Goal: Task Accomplishment & Management: Use online tool/utility

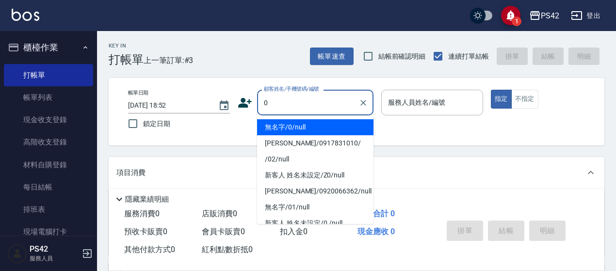
type input "無名字/0/null"
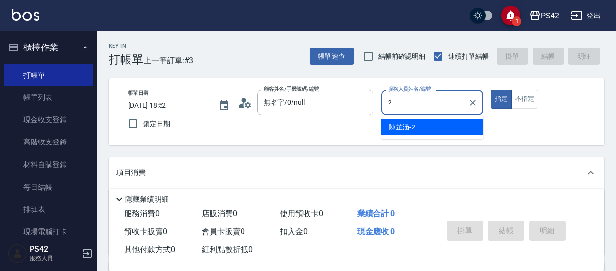
type input "[PERSON_NAME]-2"
type button "true"
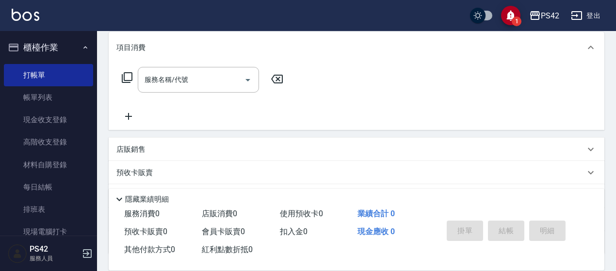
scroll to position [145, 0]
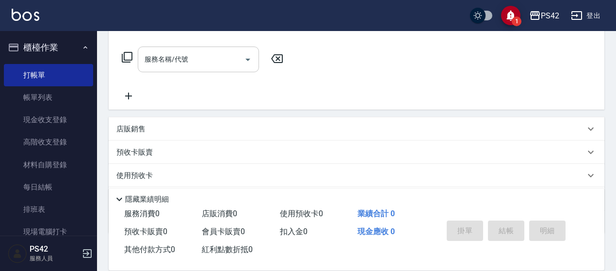
click at [183, 59] on input "服務名稱/代號" at bounding box center [191, 59] width 98 height 17
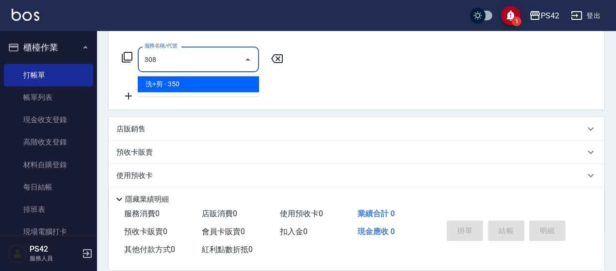
type input "洗+剪(308)"
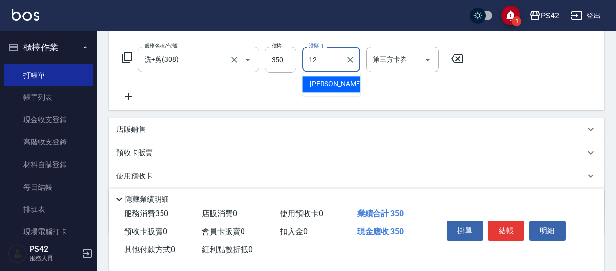
type input "[PERSON_NAME]-12"
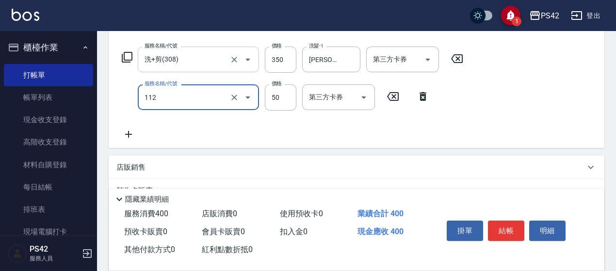
type input "精油50(112)"
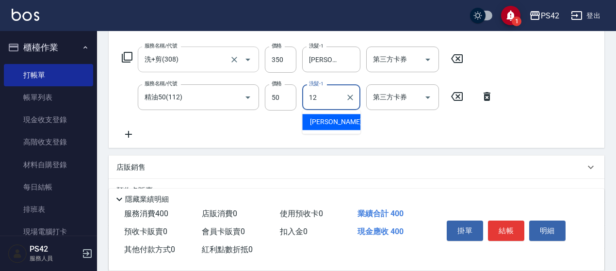
type input "[PERSON_NAME]-12"
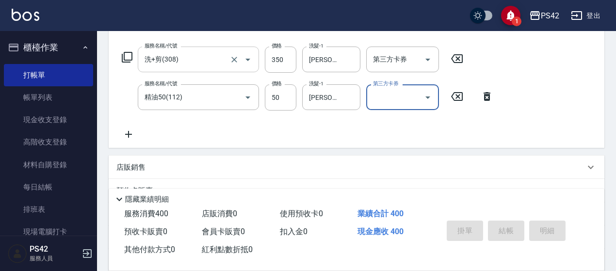
type input "[DATE] 20:04"
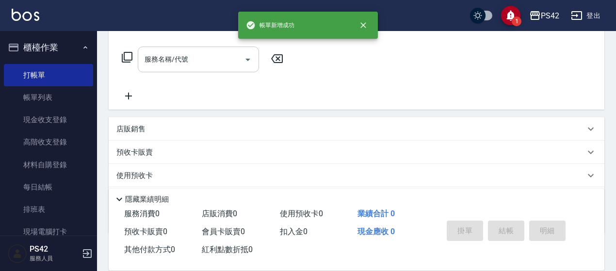
scroll to position [0, 0]
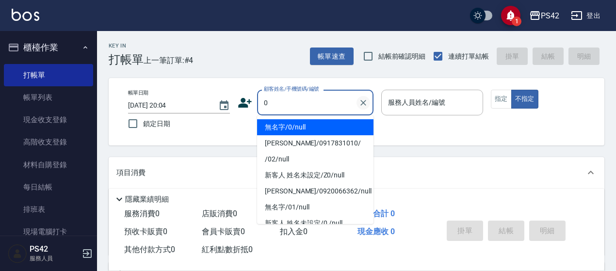
type input "無名字/0/null"
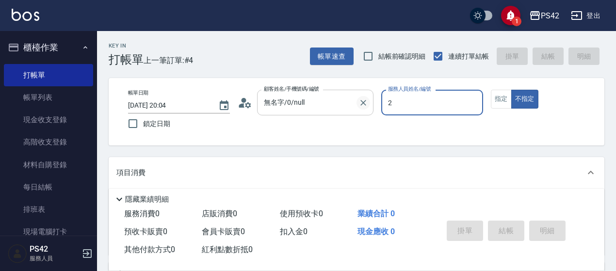
type input "[PERSON_NAME]-2"
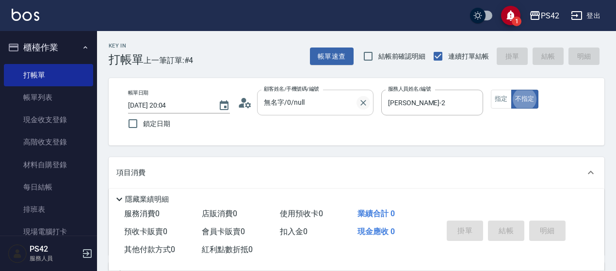
type button "false"
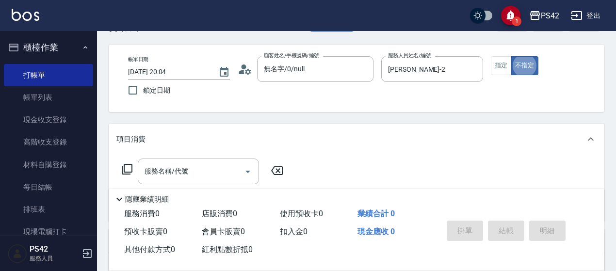
scroll to position [48, 0]
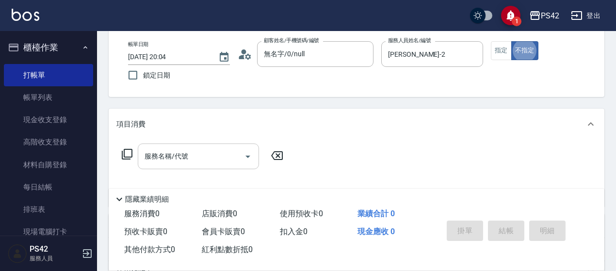
click at [206, 146] on div "服務名稱/代號" at bounding box center [198, 157] width 121 height 26
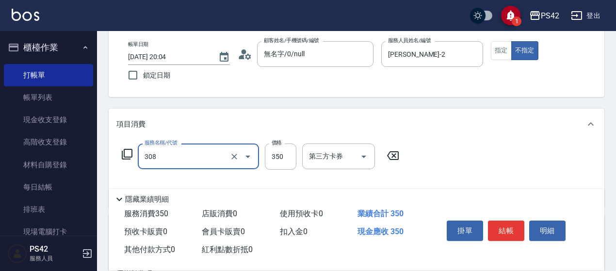
type input "洗+剪(308)"
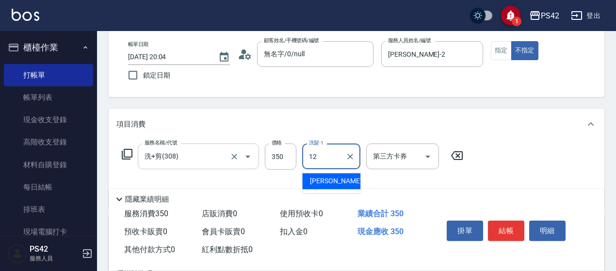
type input "[PERSON_NAME]-12"
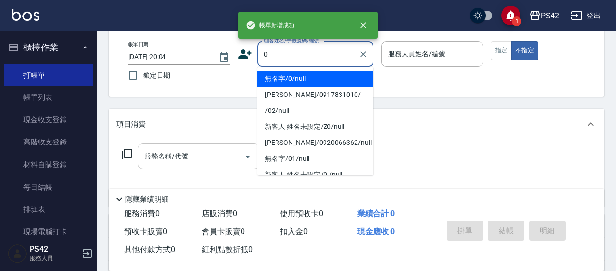
type input "無名字/0/null"
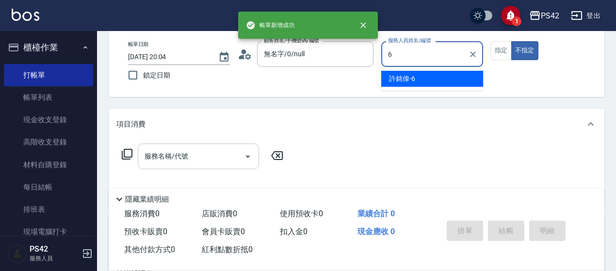
type input "[PERSON_NAME]-6"
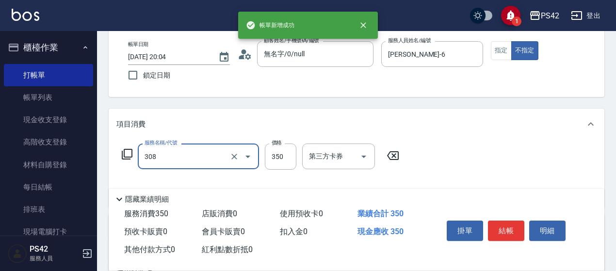
type input "洗+剪(308)"
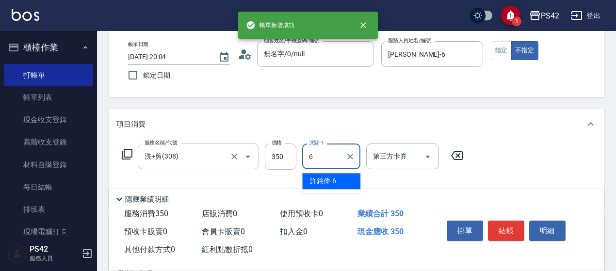
type input "[PERSON_NAME]-6"
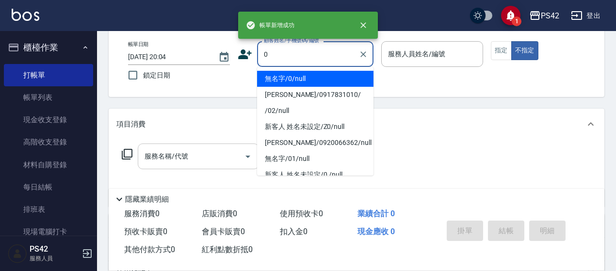
type input "無名字/0/null"
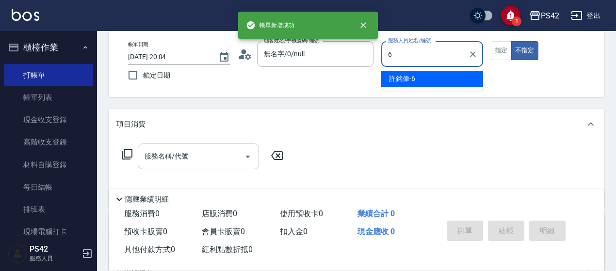
type input "[PERSON_NAME]-6"
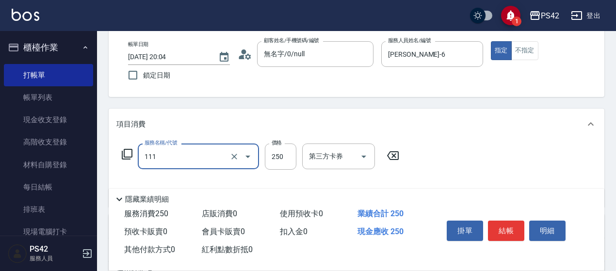
type input "200(111)"
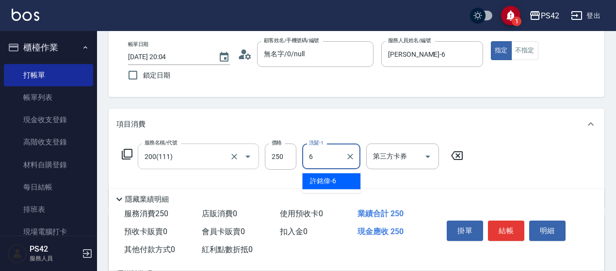
type input "[PERSON_NAME]-6"
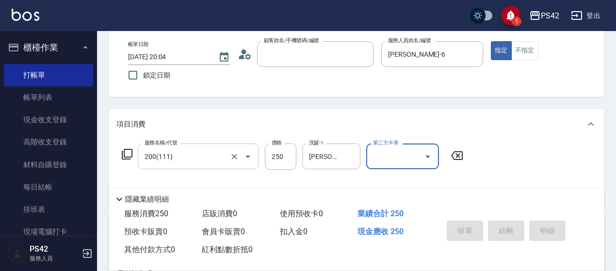
type input "0"
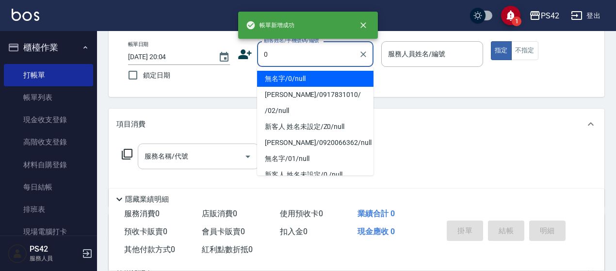
type input "無名字/0/null"
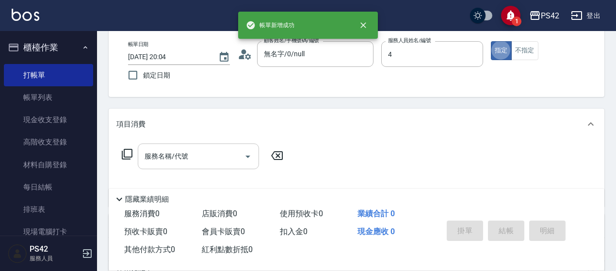
type input "[PERSON_NAME]-4"
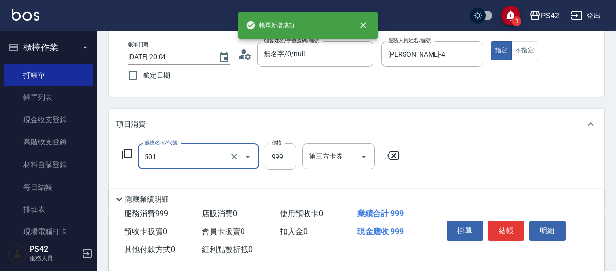
type input "染髮(501)"
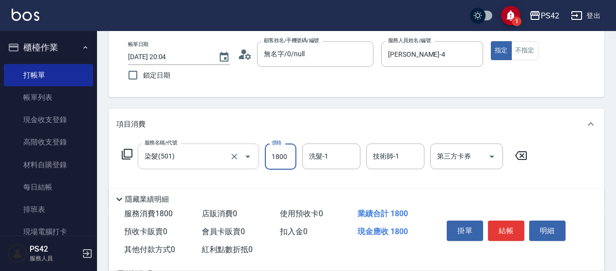
type input "1800"
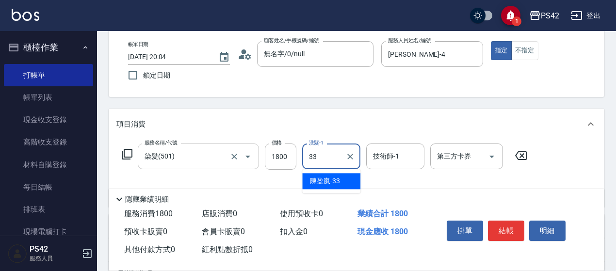
type input "[PERSON_NAME]-33"
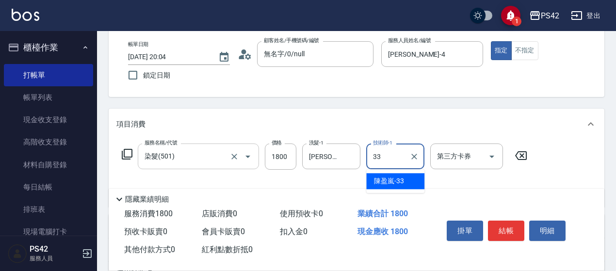
type input "[PERSON_NAME]-33"
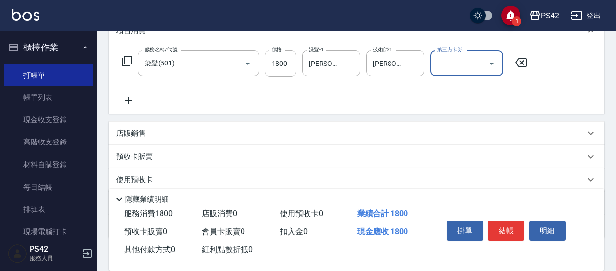
scroll to position [145, 0]
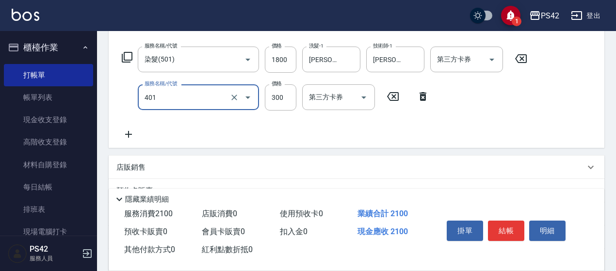
type input "300護(401)"
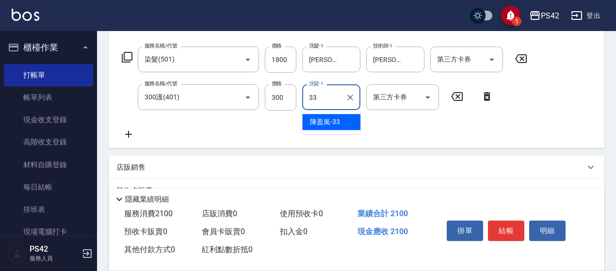
type input "[PERSON_NAME]-33"
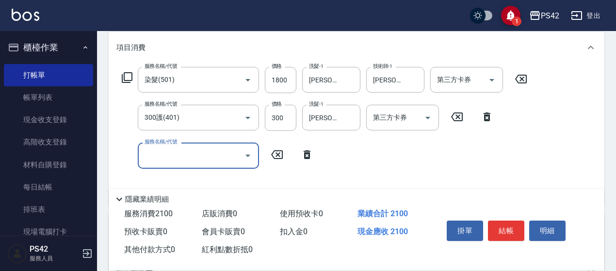
scroll to position [0, 0]
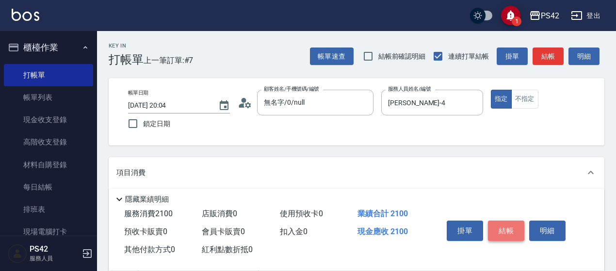
click at [504, 223] on button "結帳" at bounding box center [506, 231] width 36 height 20
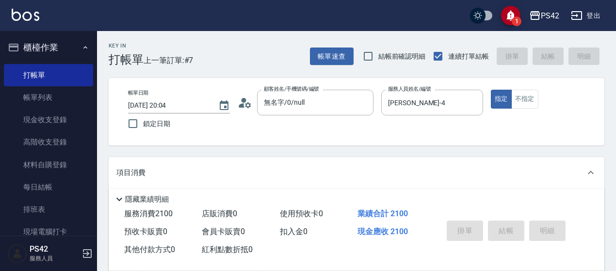
type input "[DATE] 20:05"
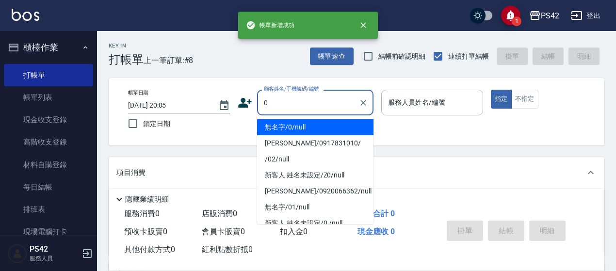
type input "無名字/0/null"
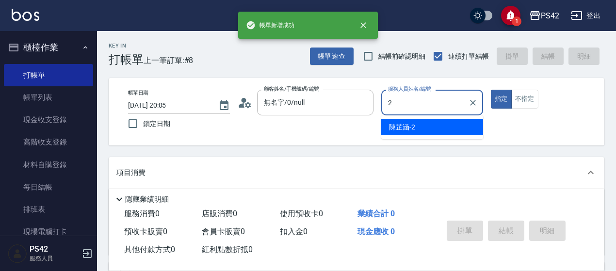
type input "[PERSON_NAME]-2"
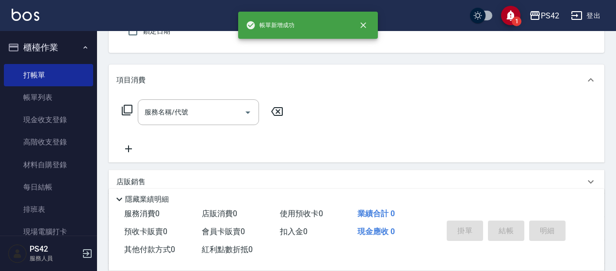
scroll to position [97, 0]
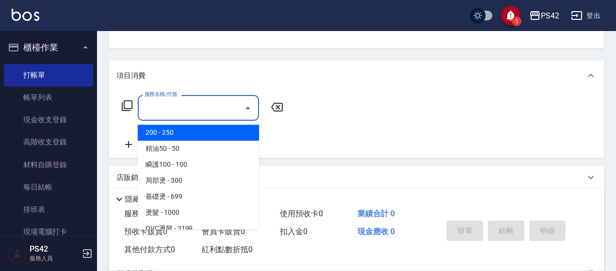
click at [193, 113] on input "服務名稱/代號" at bounding box center [191, 107] width 98 height 17
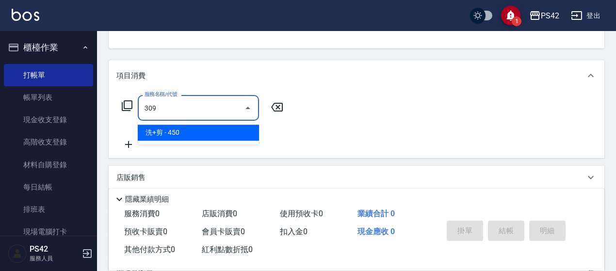
type input "洗+剪(309)"
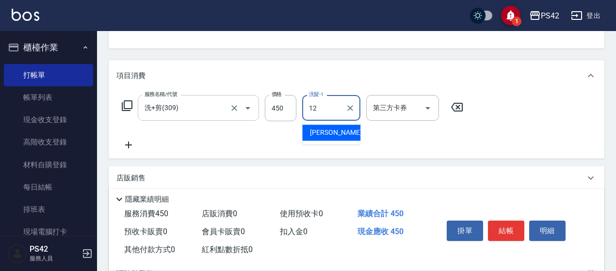
type input "[PERSON_NAME]-12"
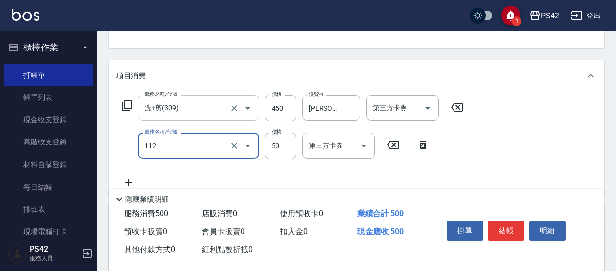
type input "精油50(112)"
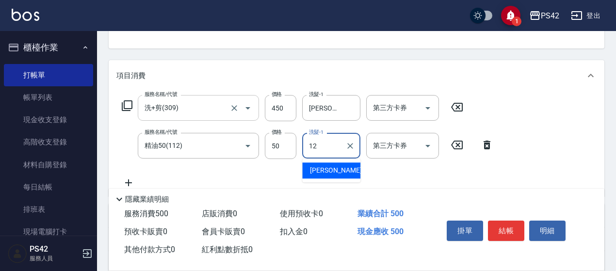
type input "[PERSON_NAME]-12"
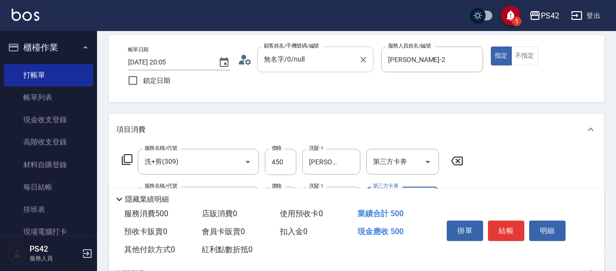
scroll to position [0, 0]
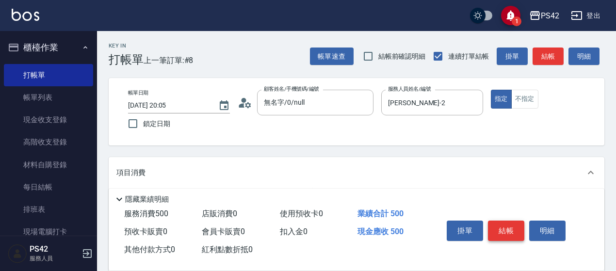
click at [494, 223] on button "結帳" at bounding box center [506, 231] width 36 height 20
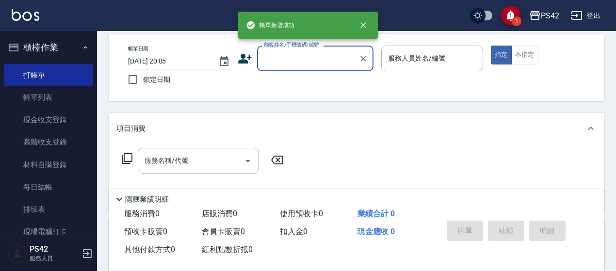
scroll to position [48, 0]
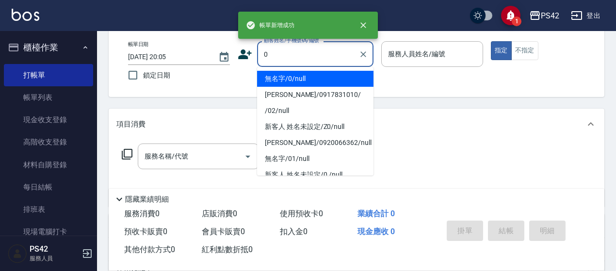
type input "無名字/0/null"
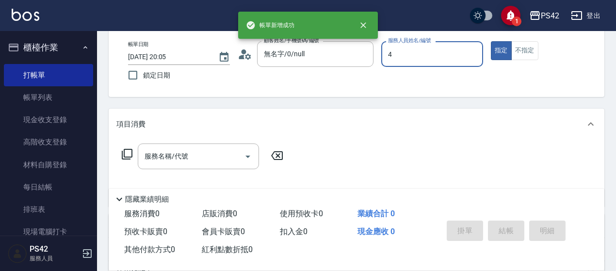
type input "[PERSON_NAME]-4"
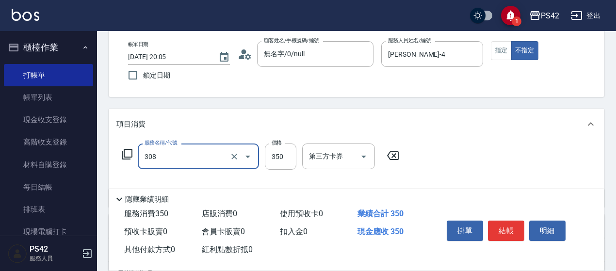
type input "洗+剪(308)"
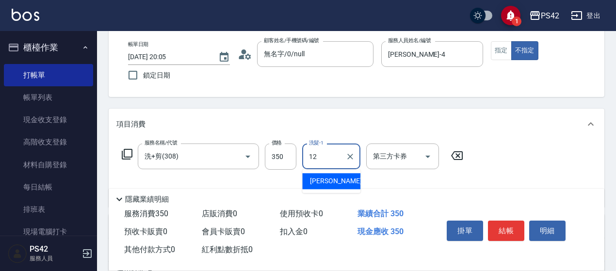
type input "[PERSON_NAME]-12"
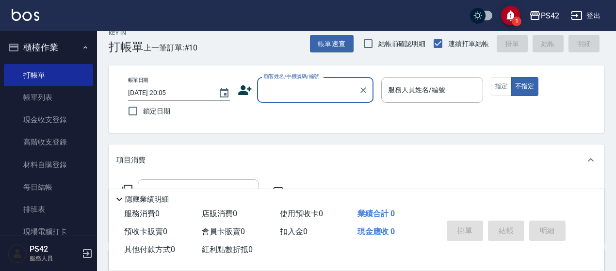
scroll to position [0, 0]
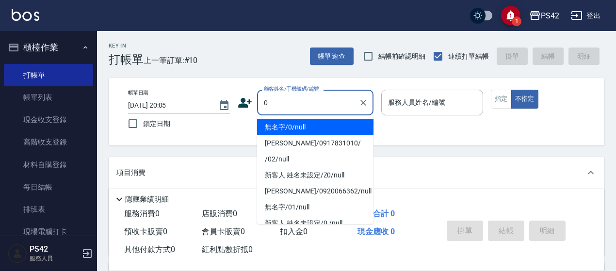
type input "無名字/0/null"
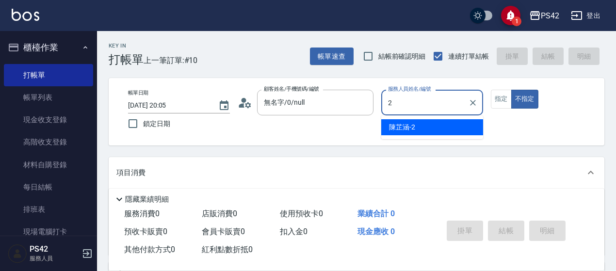
type input "[PERSON_NAME]-2"
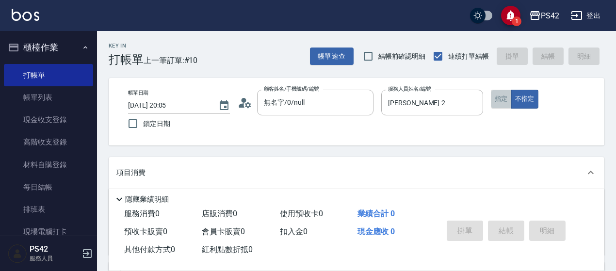
drag, startPoint x: 501, startPoint y: 94, endPoint x: 497, endPoint y: 97, distance: 5.2
click at [501, 94] on button "指定" at bounding box center [501, 99] width 21 height 19
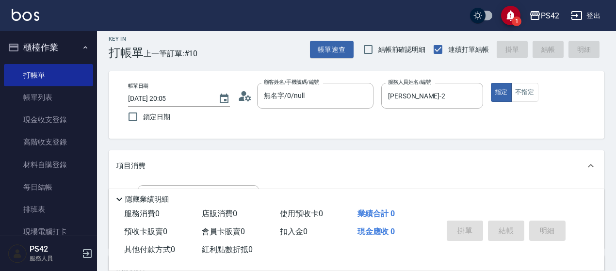
scroll to position [97, 0]
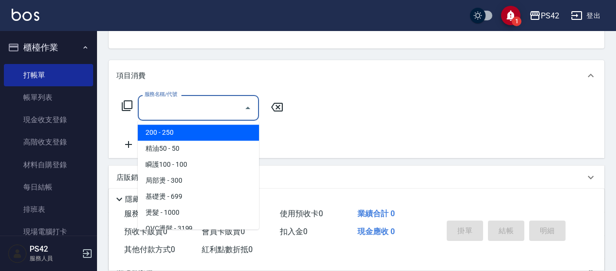
click at [201, 105] on input "服務名稱/代號" at bounding box center [191, 107] width 98 height 17
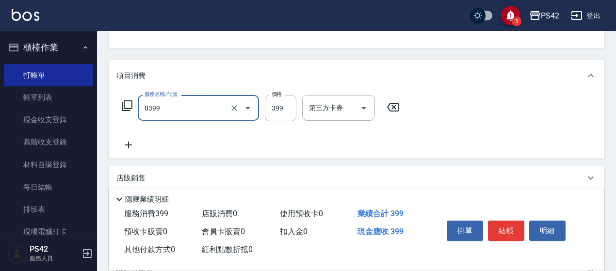
type input "海鹽399(0399)"
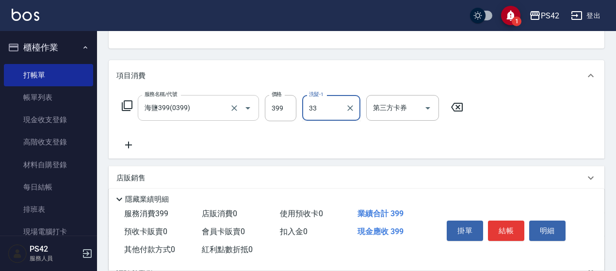
type input "[PERSON_NAME]-33"
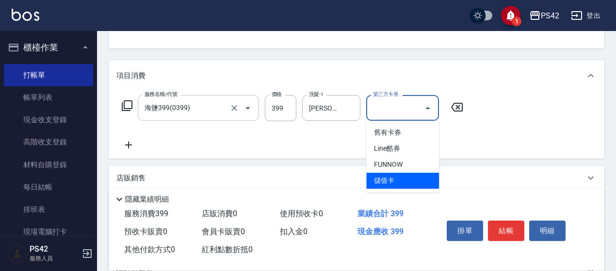
type input "儲值卡"
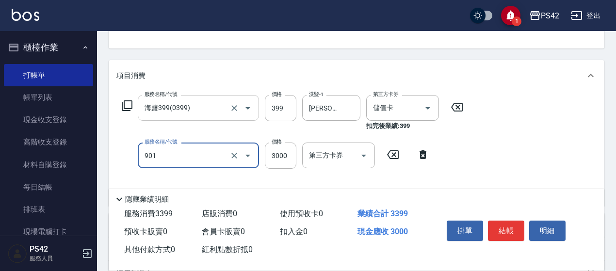
type input "儲值3000(901)"
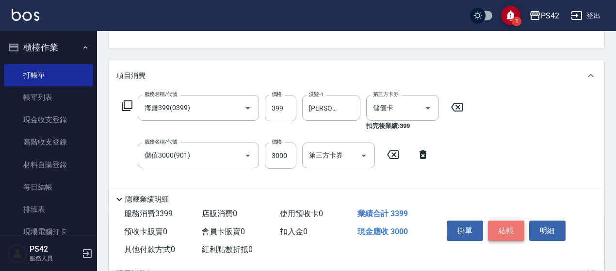
click at [497, 222] on button "結帳" at bounding box center [506, 231] width 36 height 20
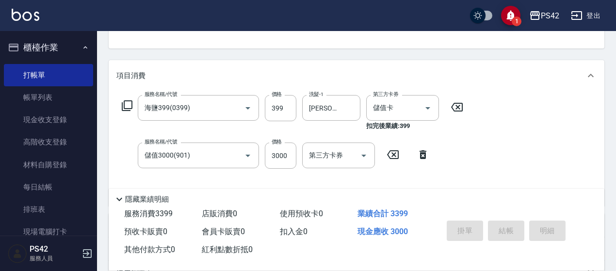
type input "[DATE] 20:06"
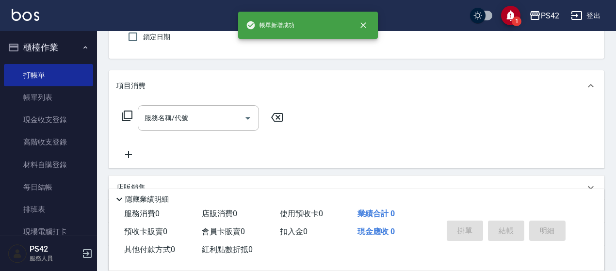
scroll to position [46, 0]
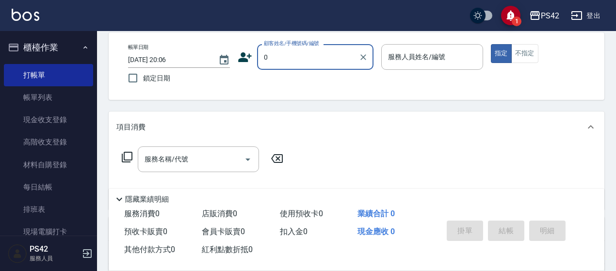
type input "無名字/0/null"
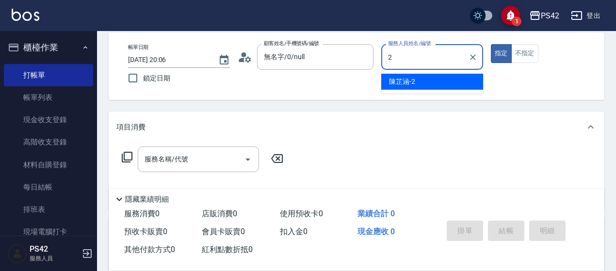
type input "[PERSON_NAME]-2"
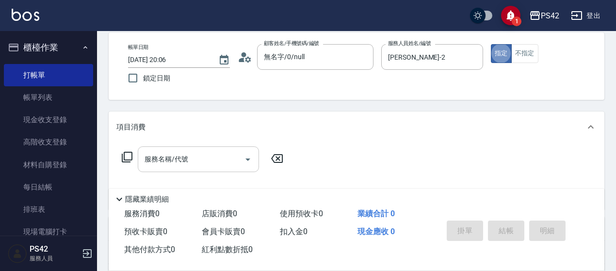
click at [195, 164] on input "服務名稱/代號" at bounding box center [191, 159] width 98 height 17
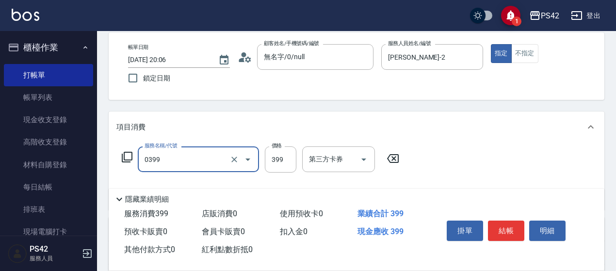
type input "海鹽399(0399)"
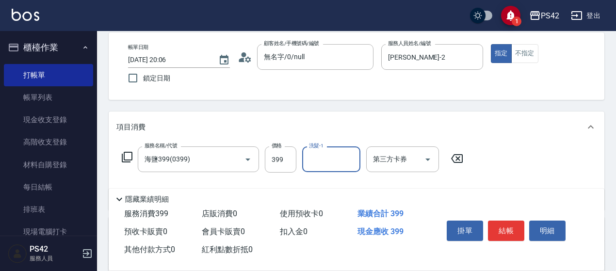
scroll to position [94, 0]
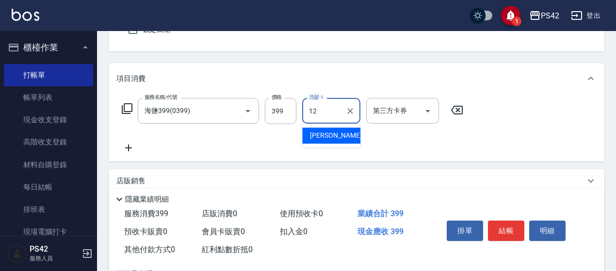
type input "[PERSON_NAME]-12"
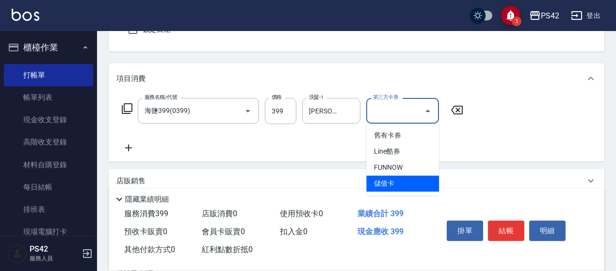
type input "儲值卡"
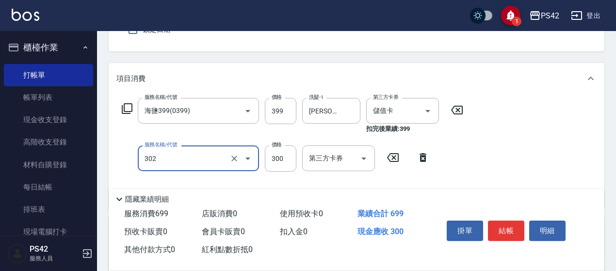
type input "剪髮(302)"
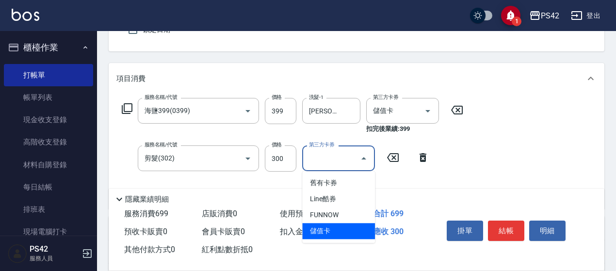
type input "儲值卡"
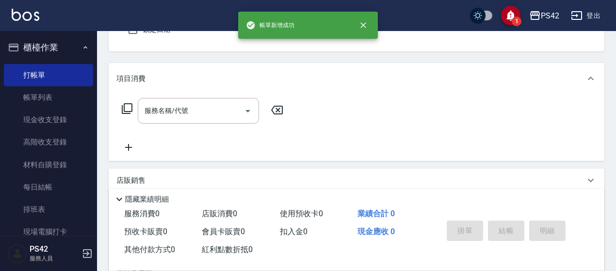
type input "無名字/0/null"
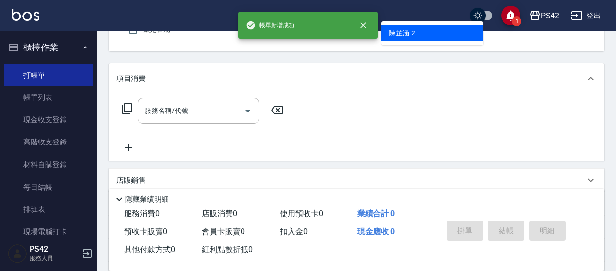
type input "[PERSON_NAME]-2"
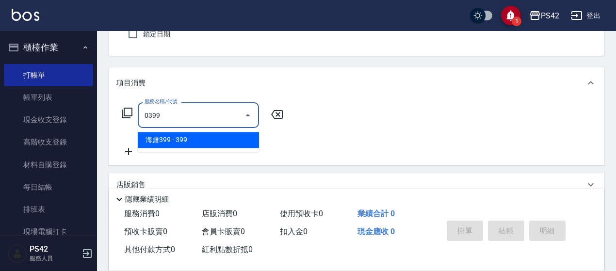
type input "海鹽399(0399)"
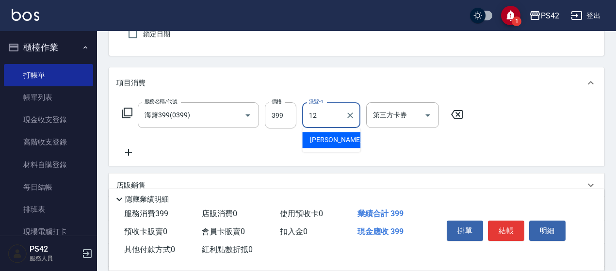
type input "[PERSON_NAME]-12"
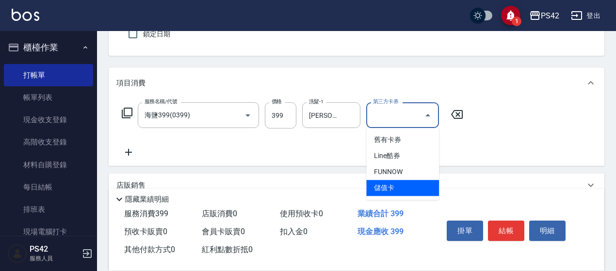
type input "儲值卡"
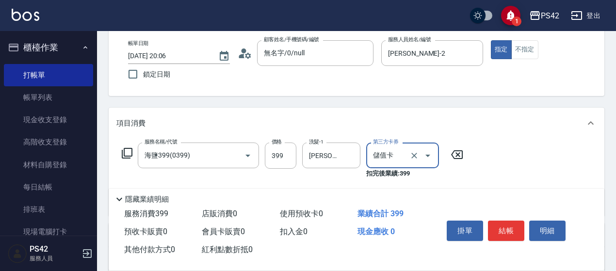
scroll to position [0, 0]
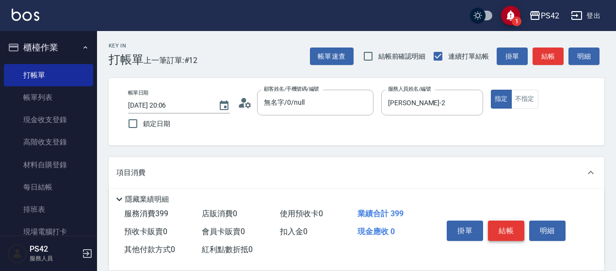
click at [502, 225] on button "結帳" at bounding box center [506, 231] width 36 height 20
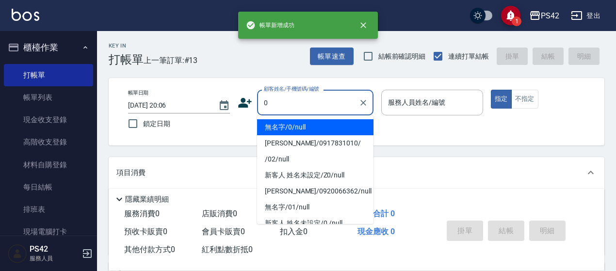
type input "無名字/0/null"
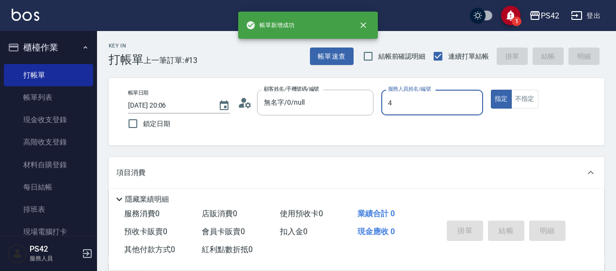
type input "[PERSON_NAME]-4"
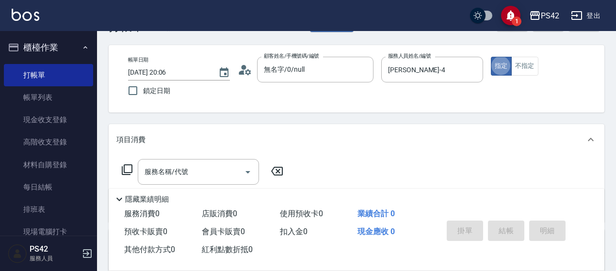
scroll to position [48, 0]
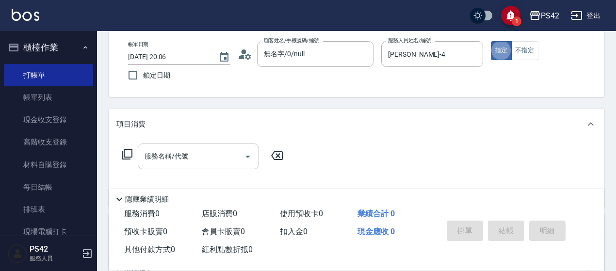
click at [208, 159] on input "服務名稱/代號" at bounding box center [191, 156] width 98 height 17
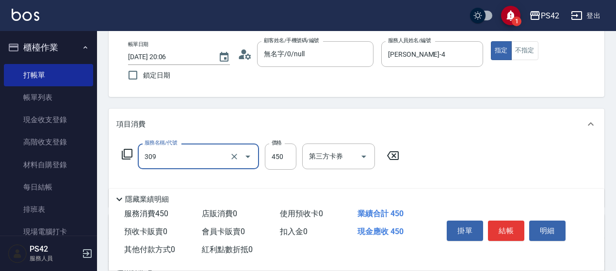
type input "洗+剪(309)"
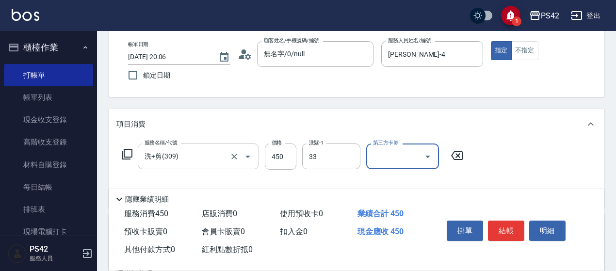
type input "[PERSON_NAME]-33"
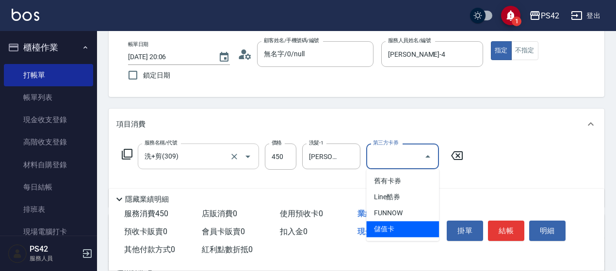
type input "儲值卡"
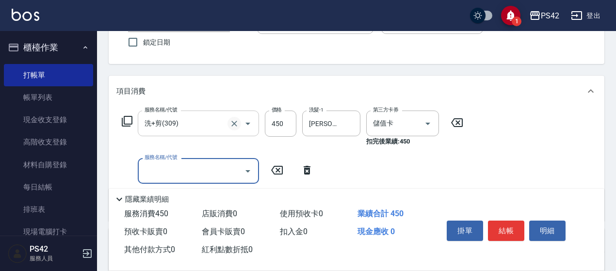
scroll to position [97, 0]
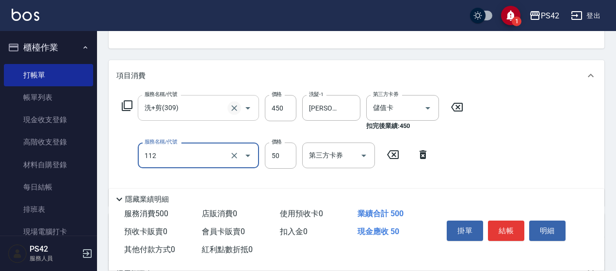
type input "精油50(112)"
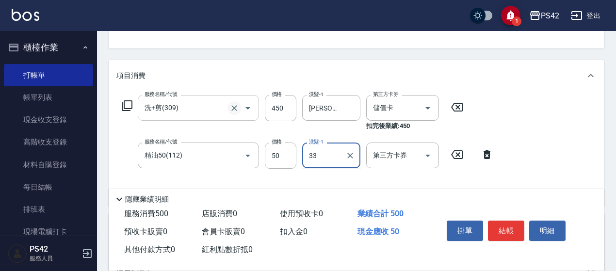
type input "[PERSON_NAME]-33"
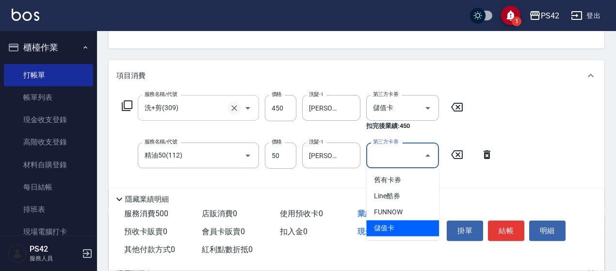
type input "儲值卡"
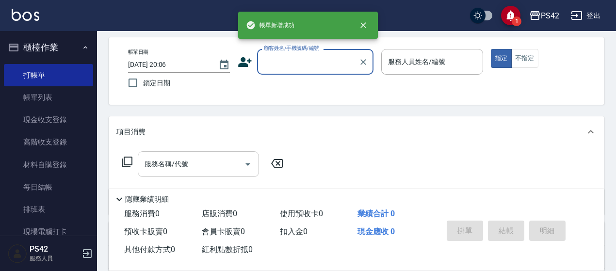
scroll to position [0, 0]
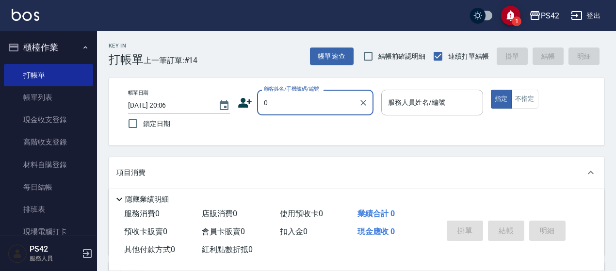
type input "無名字/0/null"
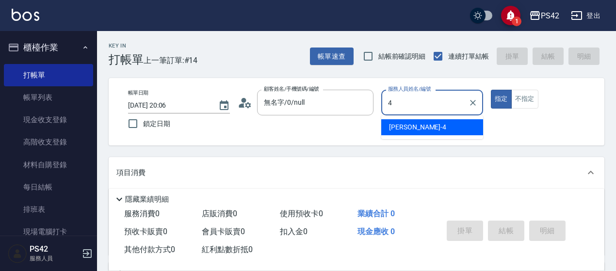
type input "[PERSON_NAME]-4"
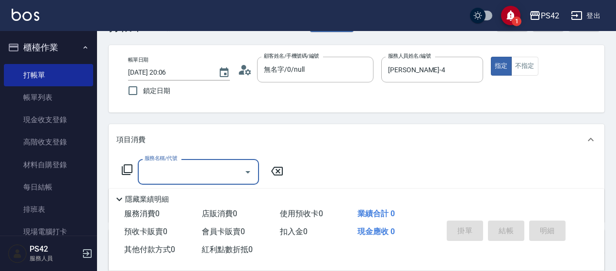
scroll to position [48, 0]
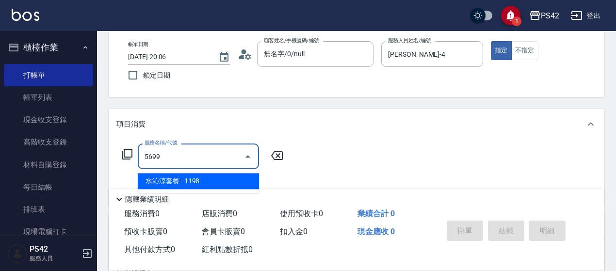
type input "水沁涼套餐(5699)"
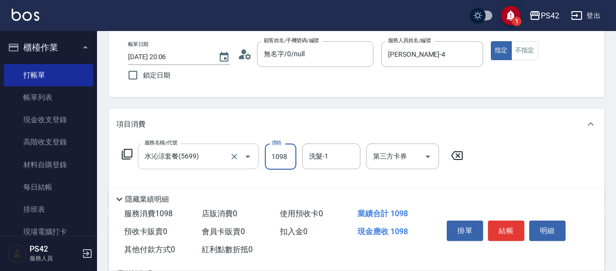
type input "1098"
type input "[PERSON_NAME]-33"
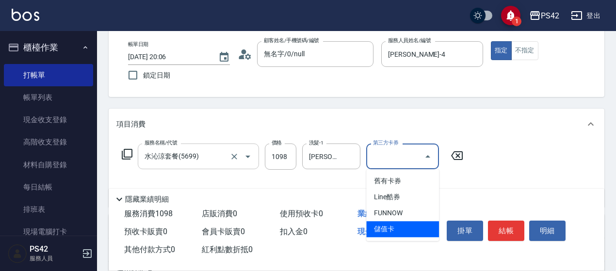
type input "儲值卡"
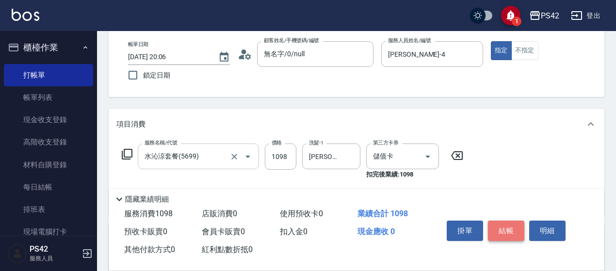
click at [497, 230] on button "結帳" at bounding box center [506, 231] width 36 height 20
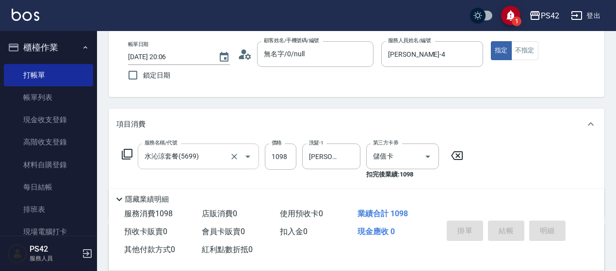
type input "[DATE] 20:07"
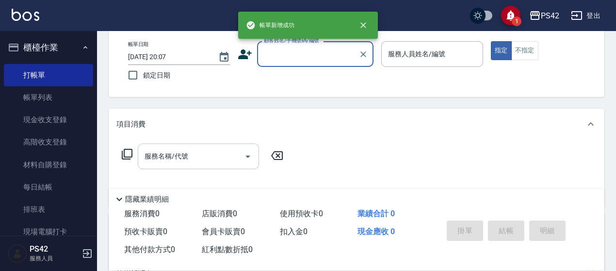
scroll to position [0, 0]
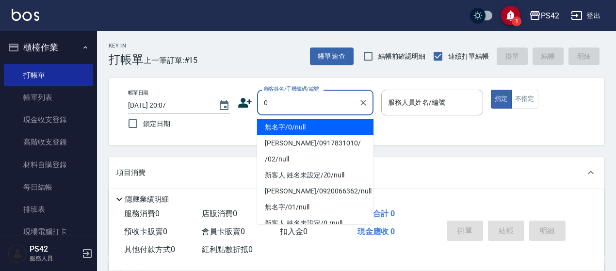
type input "無名字/0/null"
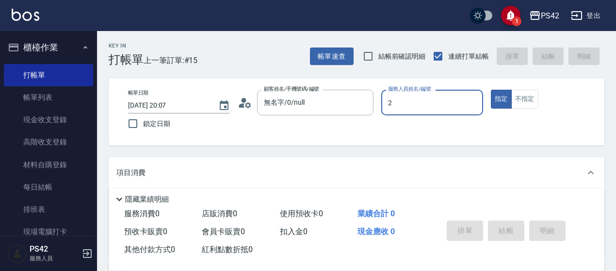
type input "[PERSON_NAME]-2"
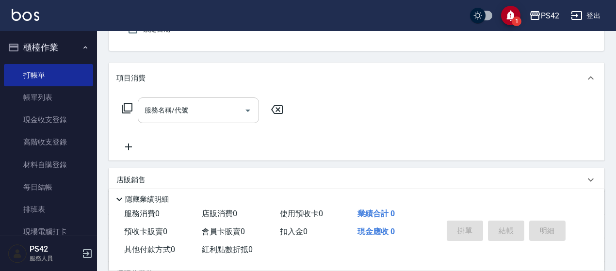
scroll to position [97, 0]
click at [187, 121] on div "服務名稱/代號 服務名稱/代號" at bounding box center [202, 122] width 173 height 55
click at [186, 120] on div "服務名稱/代號" at bounding box center [198, 108] width 121 height 26
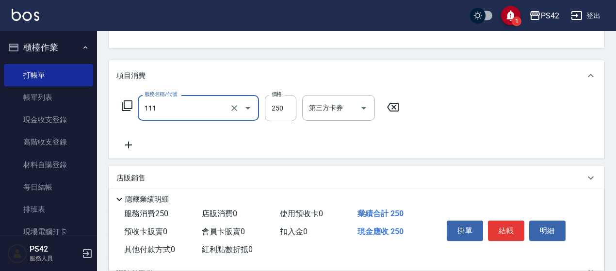
type input "200(111)"
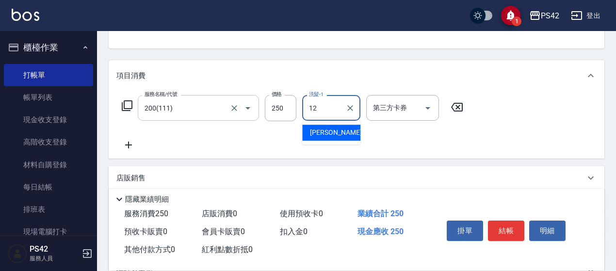
type input "[PERSON_NAME]-12"
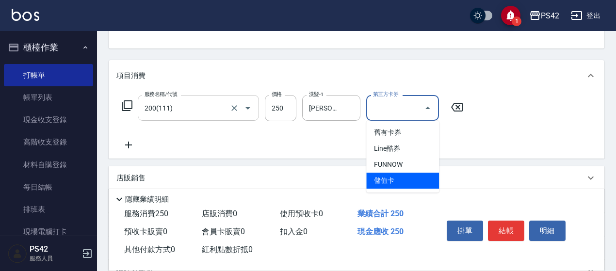
type input "儲值卡"
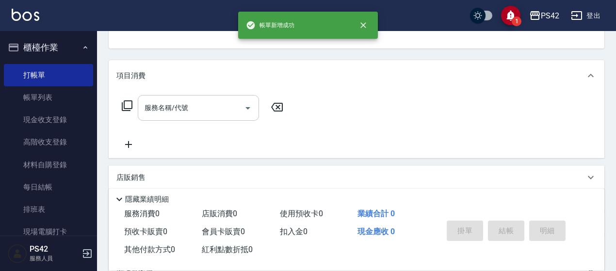
scroll to position [94, 0]
type input "無名字/0/null"
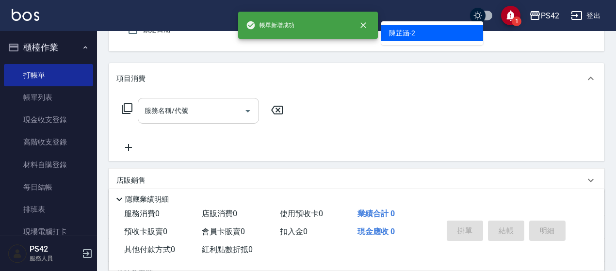
type input "[PERSON_NAME]-2"
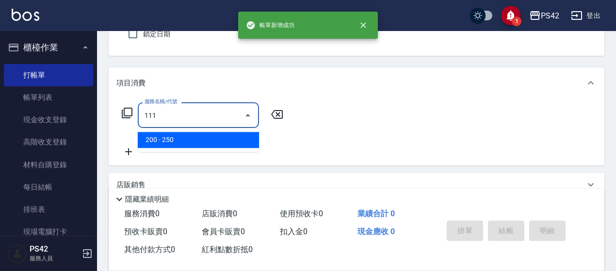
type input "200(111)"
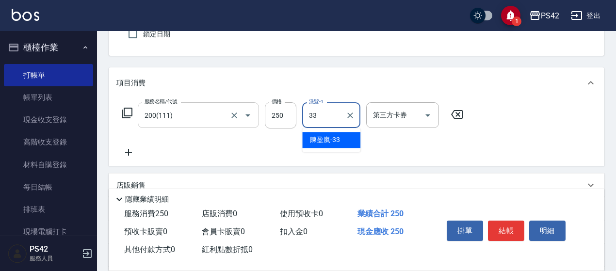
type input "[PERSON_NAME]-33"
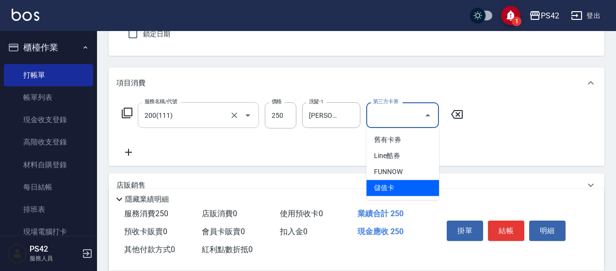
type input "儲值卡"
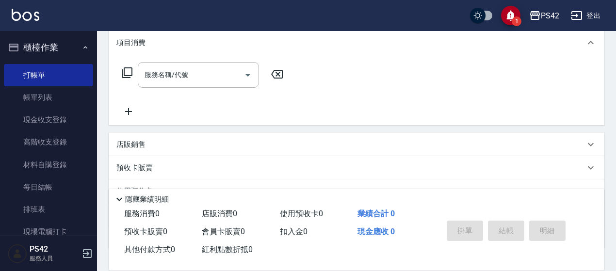
scroll to position [0, 0]
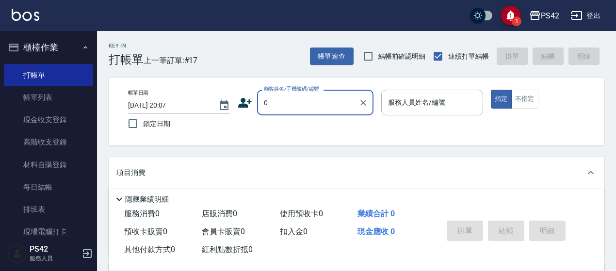
type input "無名字/0/null"
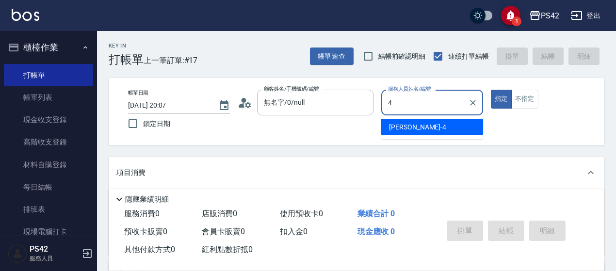
type input "[PERSON_NAME]-4"
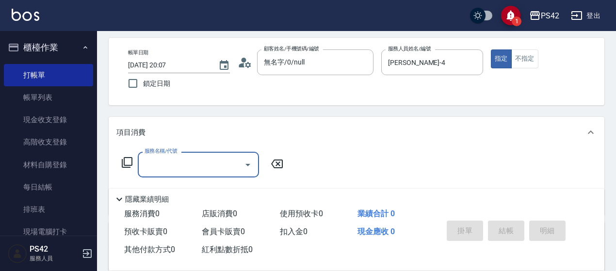
scroll to position [97, 0]
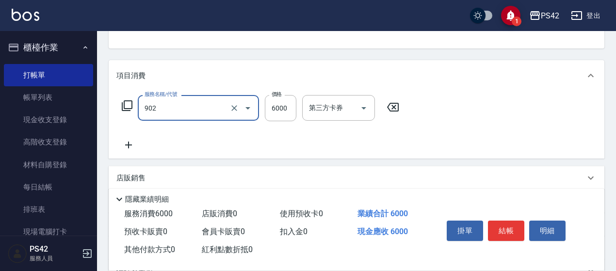
type input "儲值6000(902)"
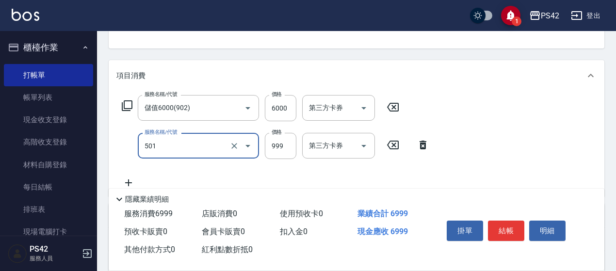
type input "染髮(501)"
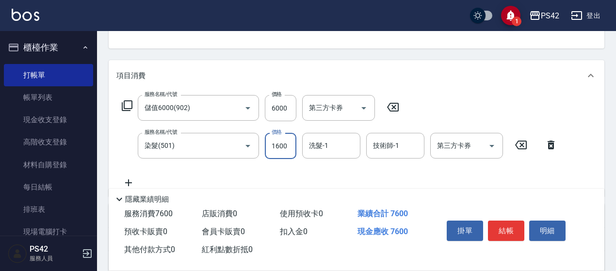
type input "1600"
type input "[PERSON_NAME]-33"
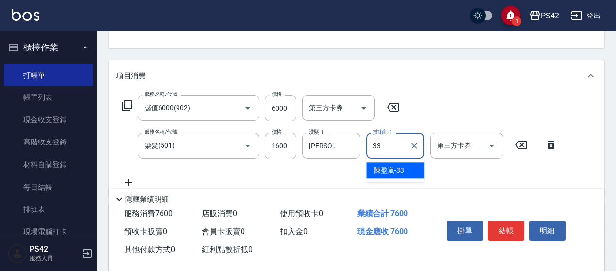
type input "[PERSON_NAME]-33"
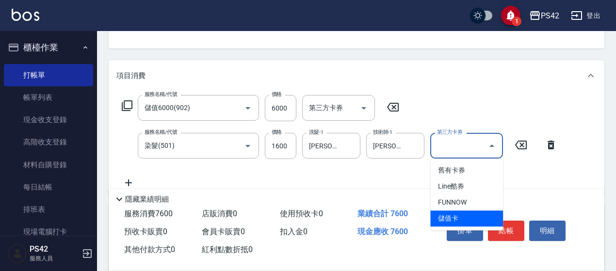
type input "儲值卡"
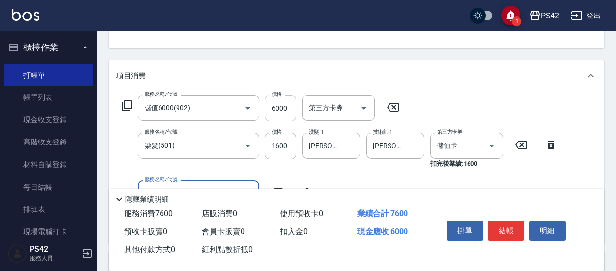
scroll to position [145, 0]
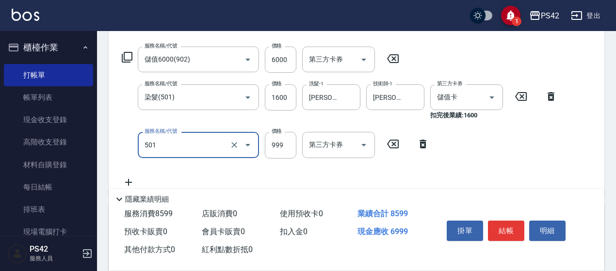
type input "染髮(501)"
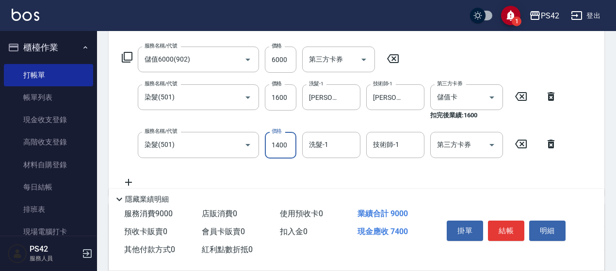
type input "1400"
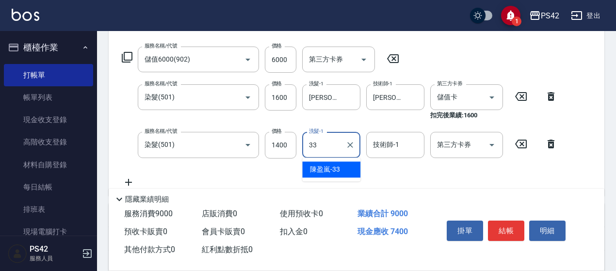
type input "[PERSON_NAME]-33"
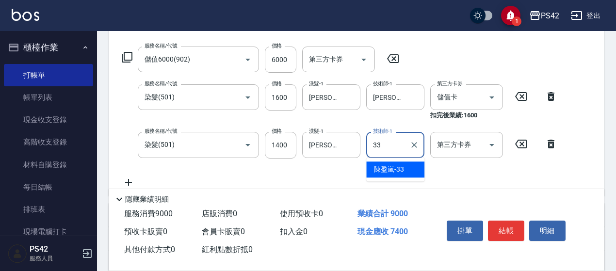
type input "[PERSON_NAME]-33"
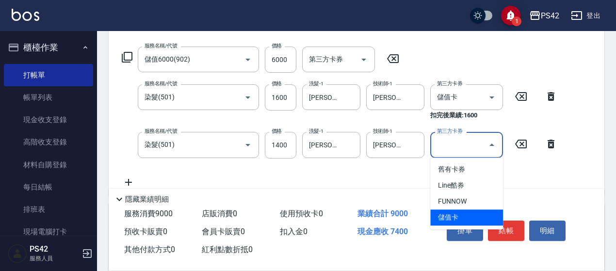
type input "儲值卡"
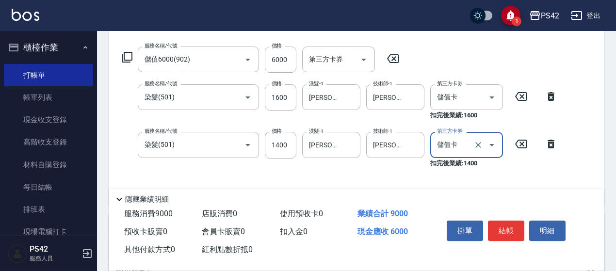
scroll to position [194, 0]
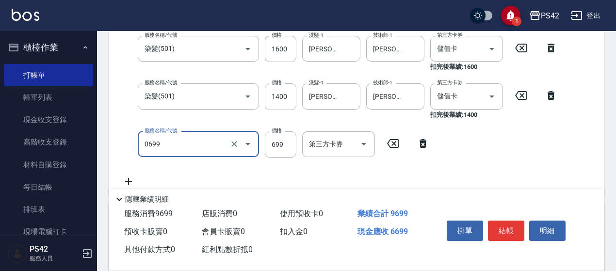
type input "精油SPA(0699)"
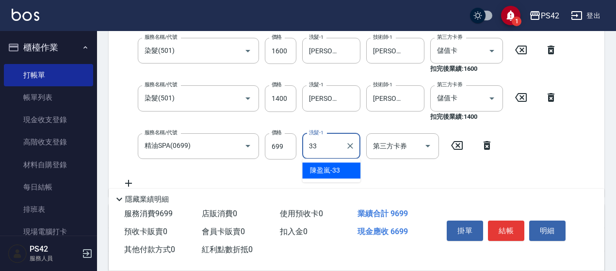
type input "[PERSON_NAME]-33"
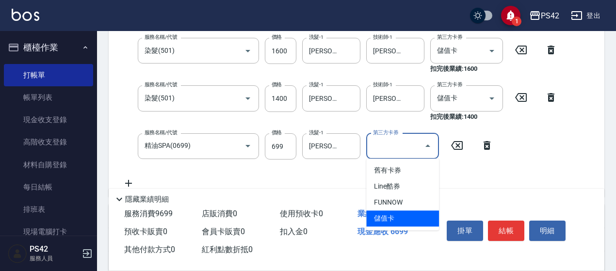
type input "儲值卡"
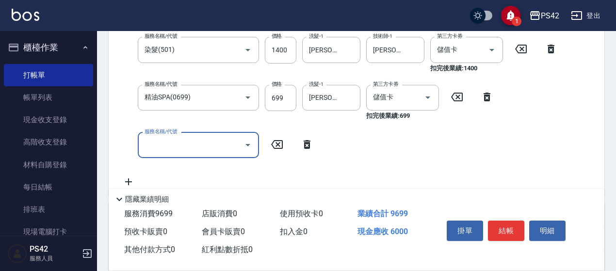
scroll to position [250, 0]
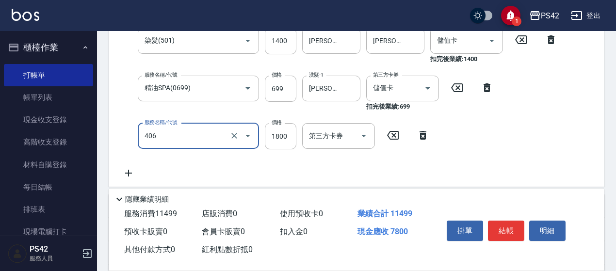
type input "鏡面二劑(406)"
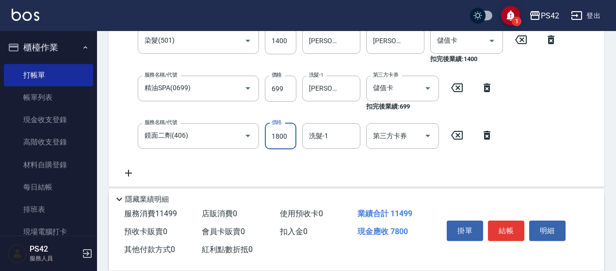
scroll to position [250, 0]
type input "1500"
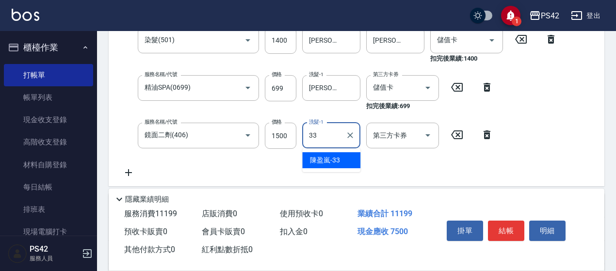
type input "[PERSON_NAME]-33"
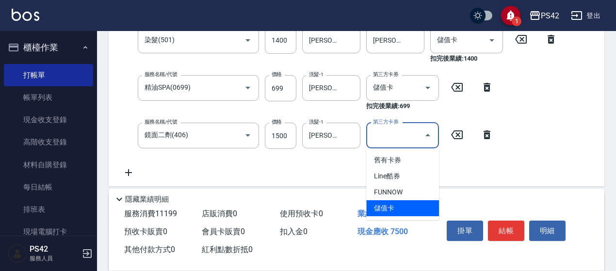
type input "儲值卡"
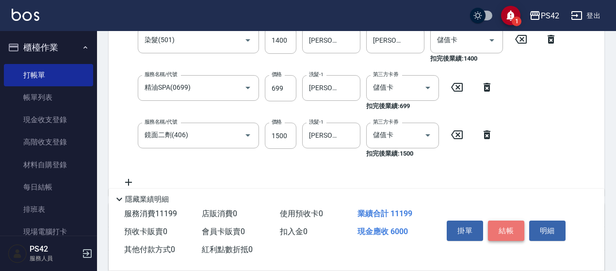
click at [494, 223] on button "結帳" at bounding box center [506, 231] width 36 height 20
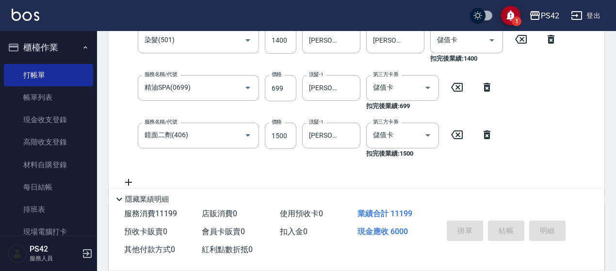
type input "[DATE] 20:08"
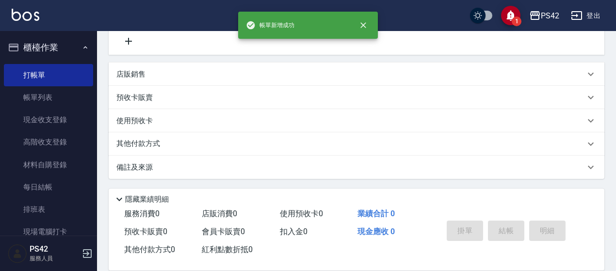
scroll to position [0, 0]
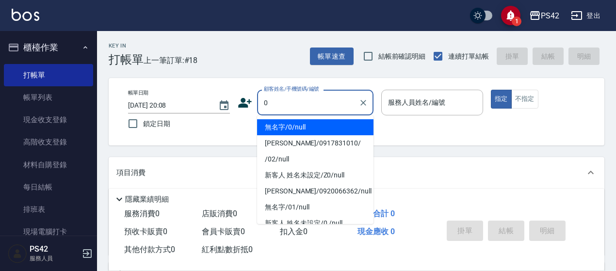
type input "無名字/0/null"
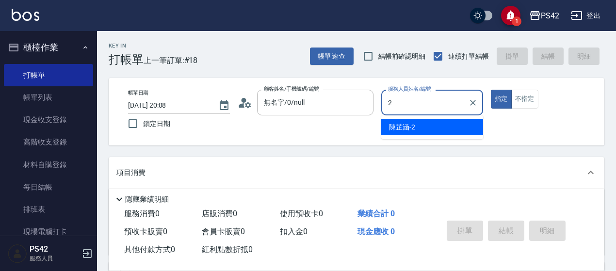
type input "[PERSON_NAME]-2"
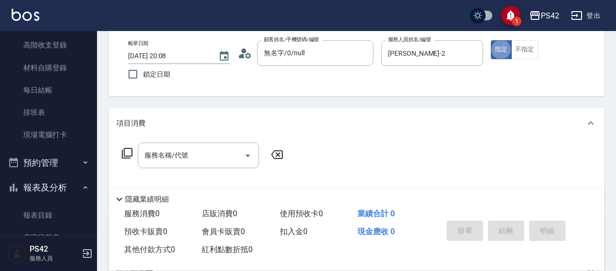
scroll to position [97, 0]
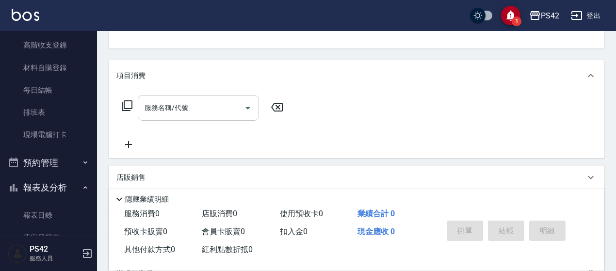
click at [150, 103] on input "服務名稱/代號" at bounding box center [191, 107] width 98 height 17
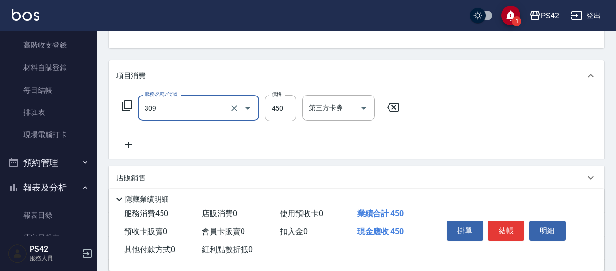
type input "洗+剪(309)"
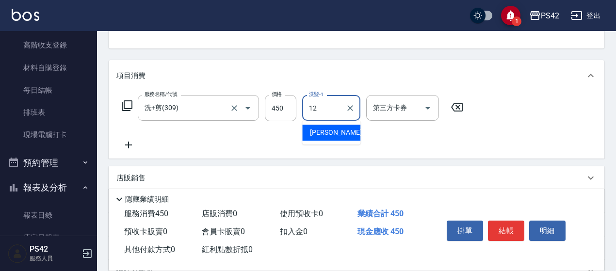
type input "[PERSON_NAME]-12"
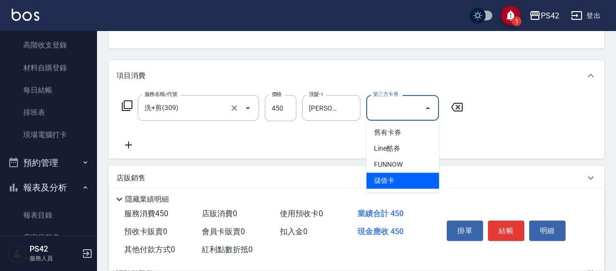
type input "儲值卡"
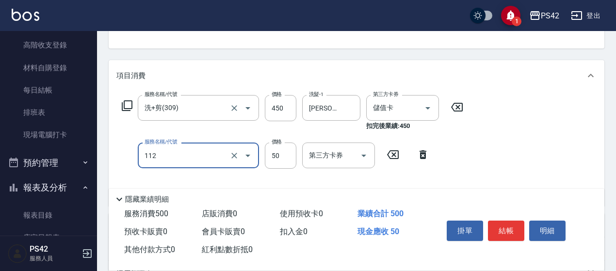
type input "精油50(112)"
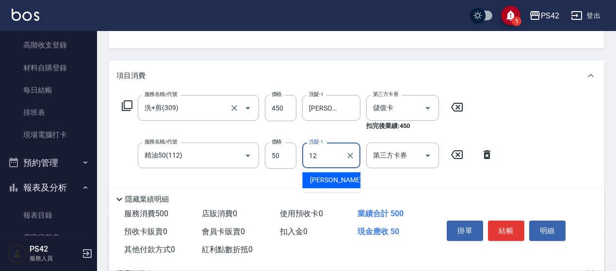
type input "[PERSON_NAME]-12"
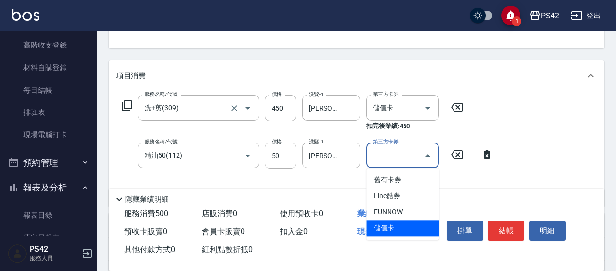
type input "儲值卡"
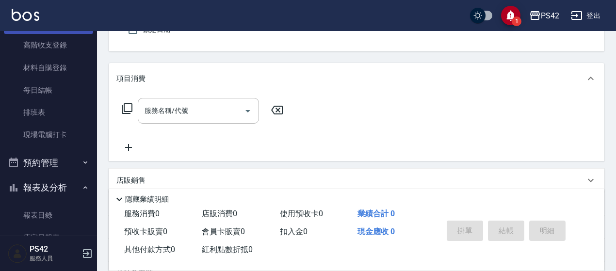
scroll to position [0, 0]
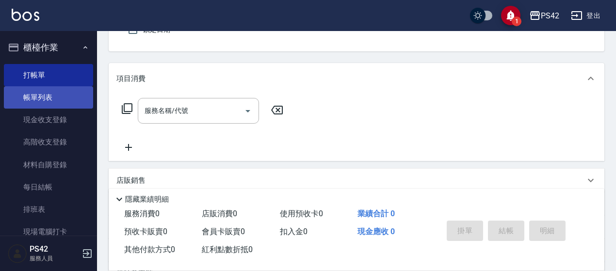
click at [45, 96] on link "帳單列表" at bounding box center [48, 97] width 89 height 22
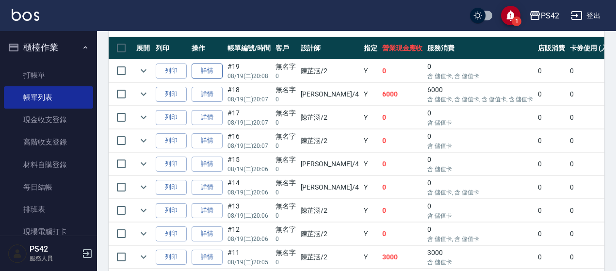
scroll to position [242, 0]
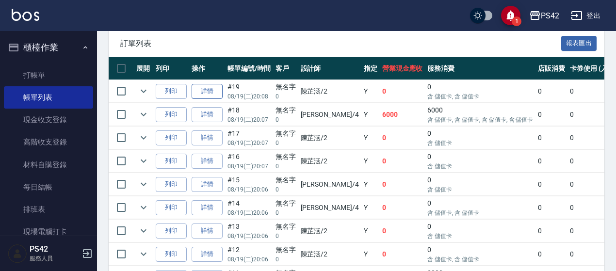
click at [207, 91] on link "詳情" at bounding box center [206, 91] width 31 height 15
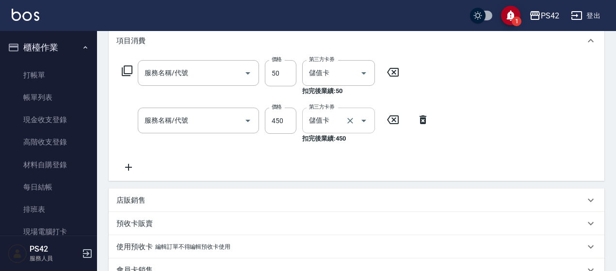
type input "[PERSON_NAME]-2"
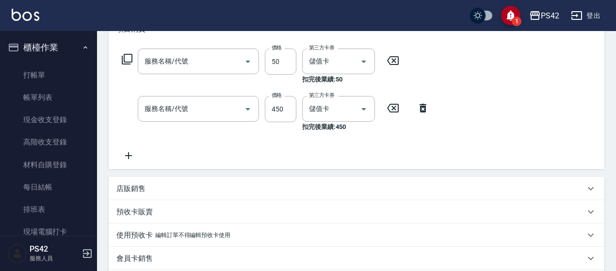
type input "精油50(112)"
type input "洗+剪(309)"
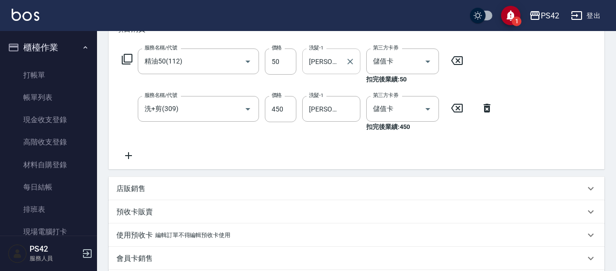
type input "無名字/0/null"
click at [410, 60] on icon "Clear" at bounding box center [414, 62] width 10 height 10
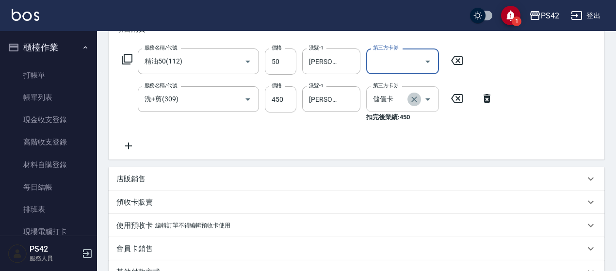
click at [416, 102] on icon "Clear" at bounding box center [414, 100] width 10 height 10
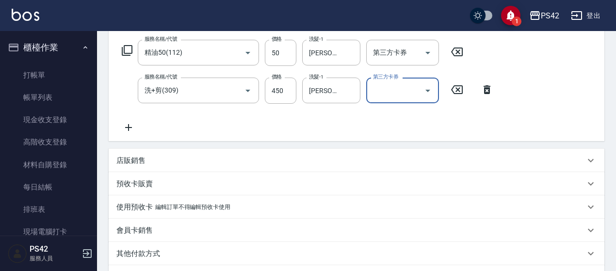
scroll to position [275, 0]
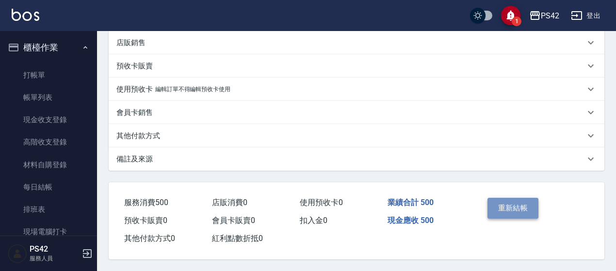
click at [502, 205] on button "重新結帳" at bounding box center [512, 208] width 51 height 20
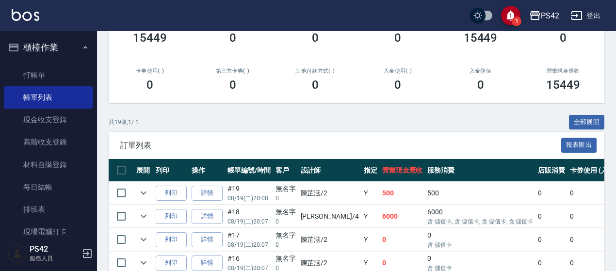
scroll to position [145, 0]
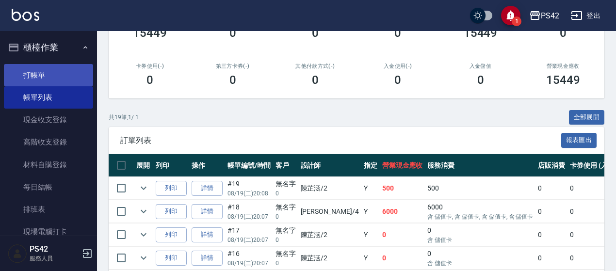
click at [60, 79] on link "打帳單" at bounding box center [48, 75] width 89 height 22
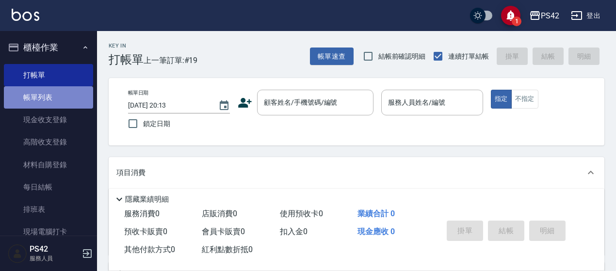
click at [63, 95] on link "帳單列表" at bounding box center [48, 97] width 89 height 22
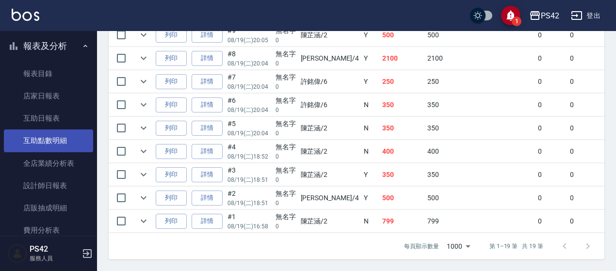
scroll to position [242, 0]
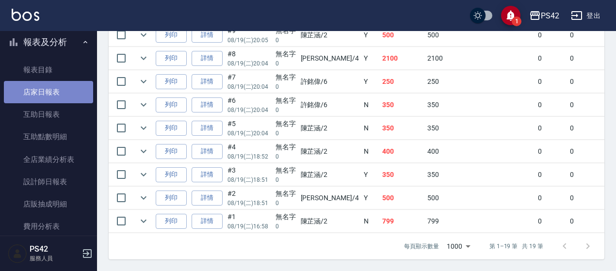
click at [48, 96] on link "店家日報表" at bounding box center [48, 92] width 89 height 22
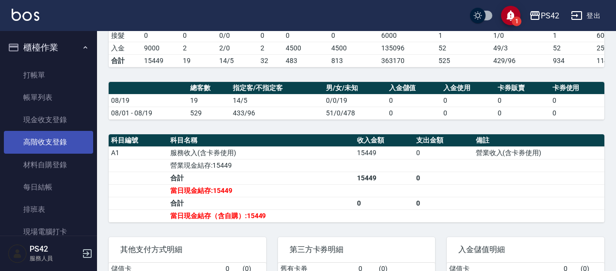
scroll to position [97, 0]
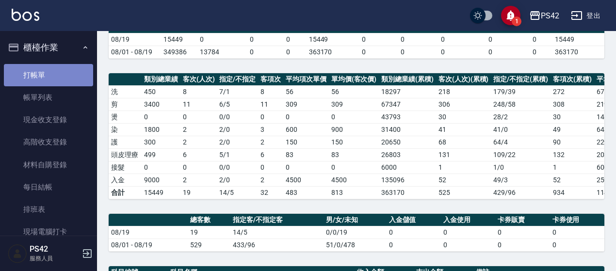
click at [72, 85] on link "打帳單" at bounding box center [48, 75] width 89 height 22
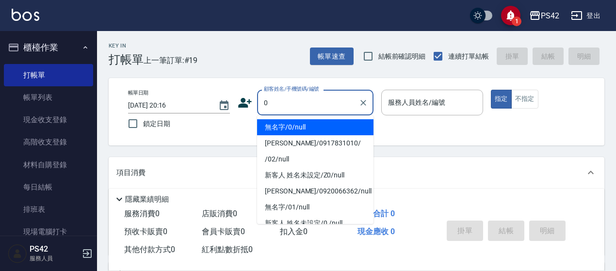
type input "無名字/0/null"
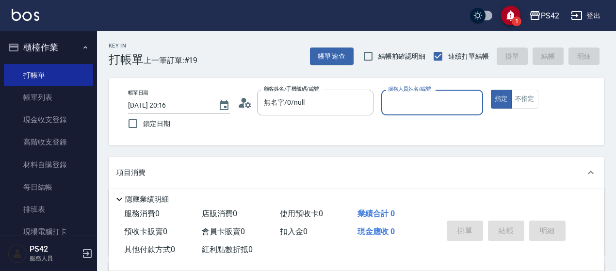
type input "6"
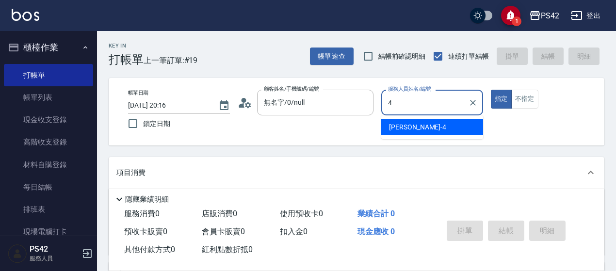
type input "[PERSON_NAME]-4"
type button "true"
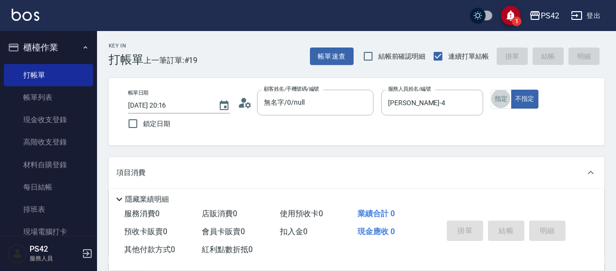
scroll to position [97, 0]
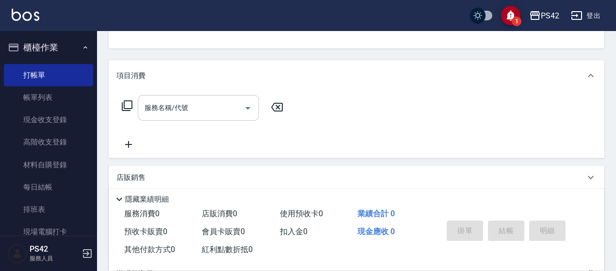
click at [196, 106] on input "服務名稱/代號" at bounding box center [191, 107] width 98 height 17
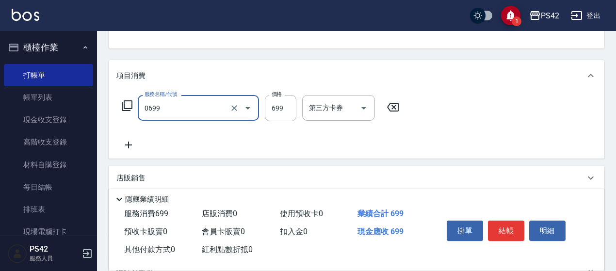
type input "精油SPA(0699)"
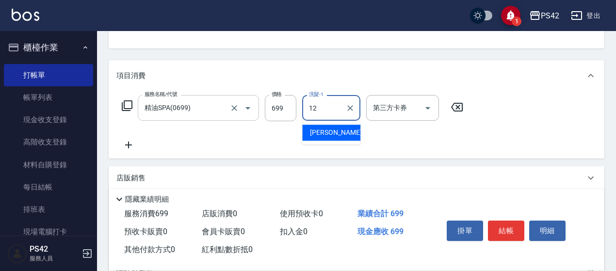
type input "[PERSON_NAME]-12"
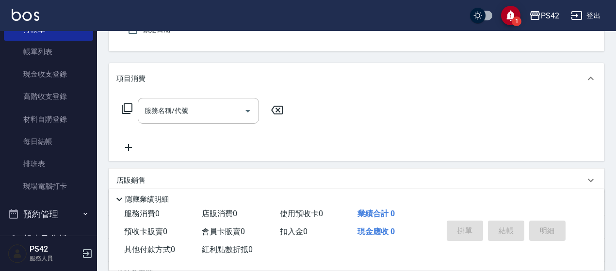
scroll to position [194, 0]
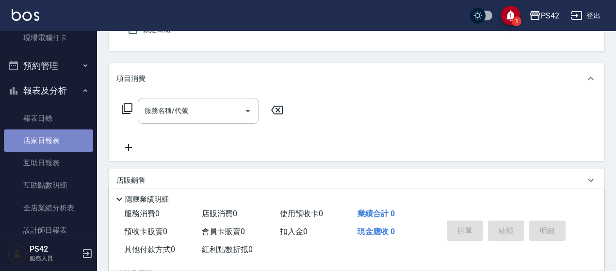
click at [52, 148] on link "店家日報表" at bounding box center [48, 140] width 89 height 22
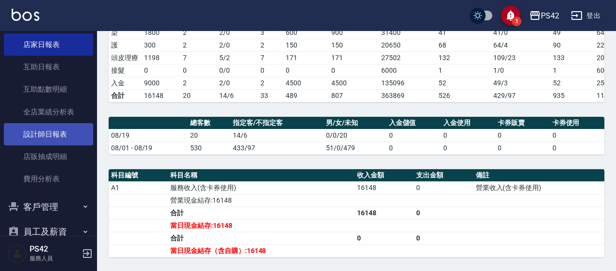
scroll to position [291, 0]
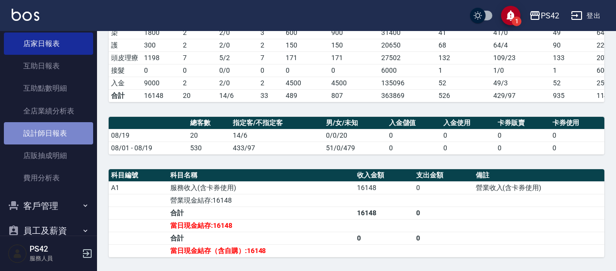
click at [50, 136] on link "設計師日報表" at bounding box center [48, 133] width 89 height 22
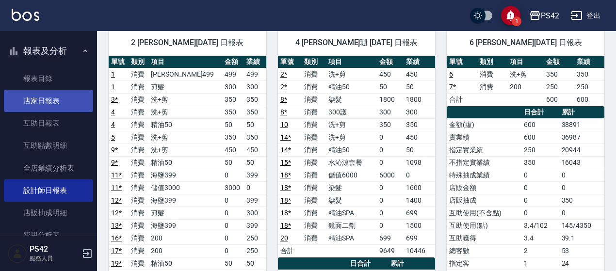
scroll to position [194, 0]
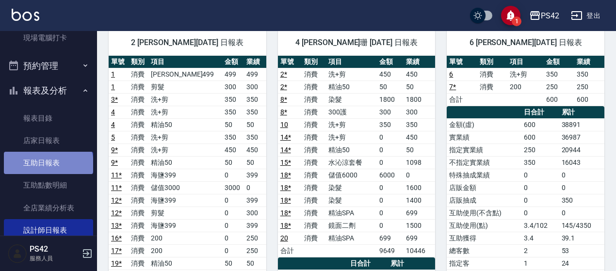
click at [48, 164] on link "互助日報表" at bounding box center [48, 163] width 89 height 22
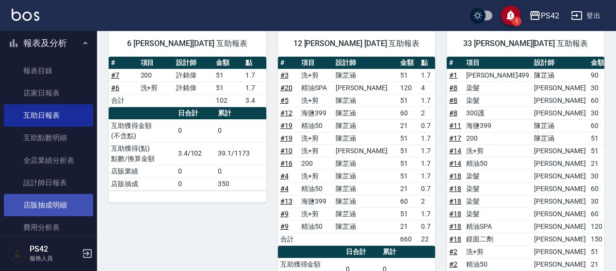
scroll to position [291, 0]
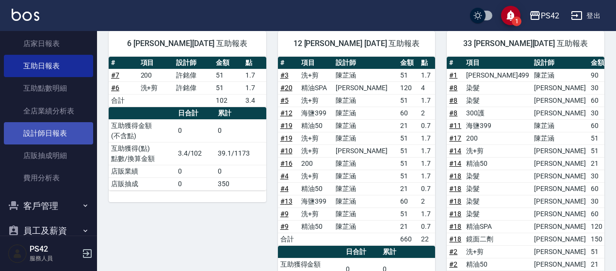
click at [62, 125] on link "設計師日報表" at bounding box center [48, 133] width 89 height 22
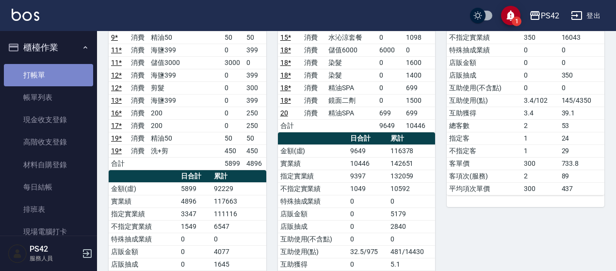
click at [65, 75] on link "打帳單" at bounding box center [48, 75] width 89 height 22
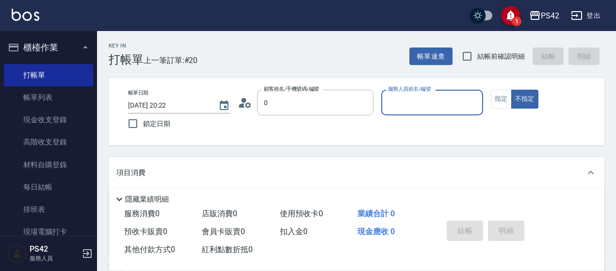
type input "無名字/0/null"
type input "[PERSON_NAME]-2"
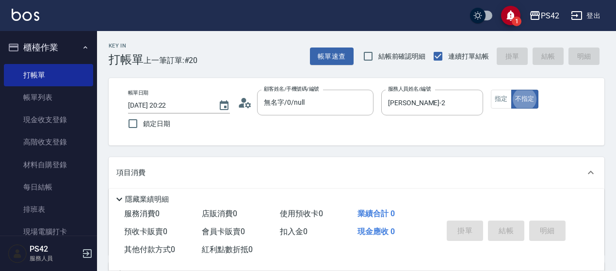
type button "false"
click at [495, 101] on button "指定" at bounding box center [501, 99] width 21 height 19
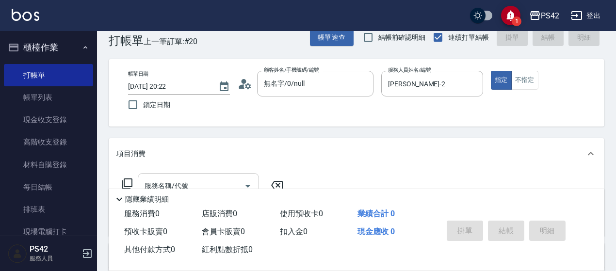
scroll to position [48, 0]
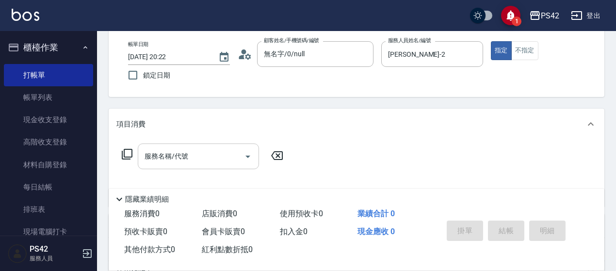
click at [190, 156] on input "服務名稱/代號" at bounding box center [191, 156] width 98 height 17
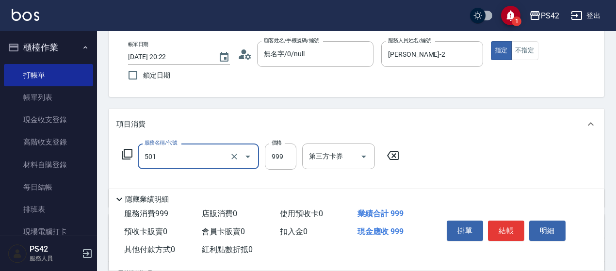
type input "染髮(501)"
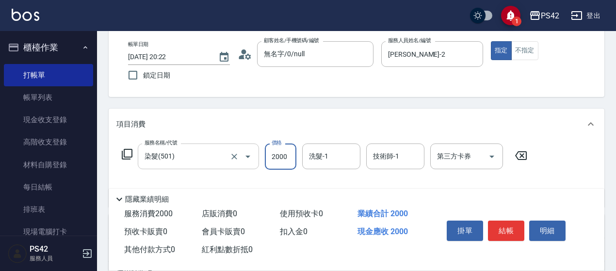
type input "2000"
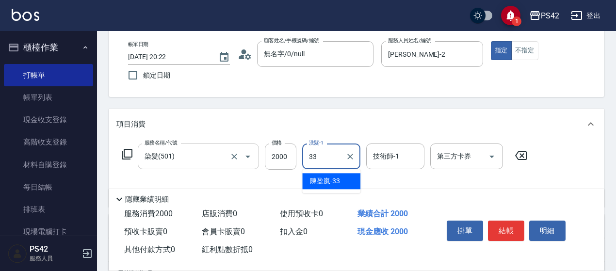
type input "[PERSON_NAME]-33"
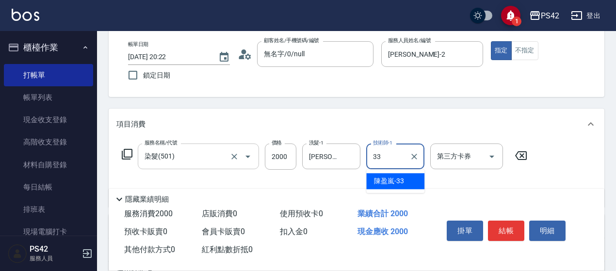
type input "[PERSON_NAME]-33"
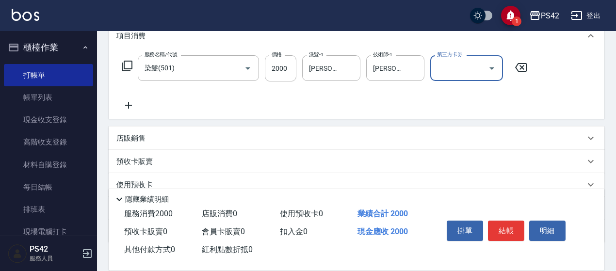
scroll to position [145, 0]
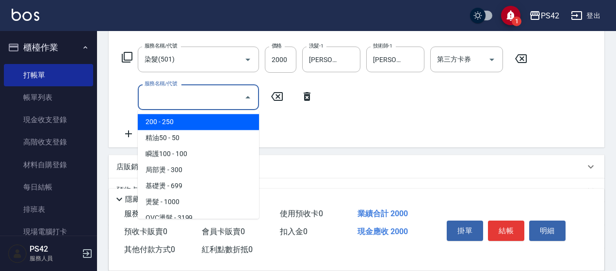
click at [204, 96] on input "服務名稱/代號" at bounding box center [191, 97] width 98 height 17
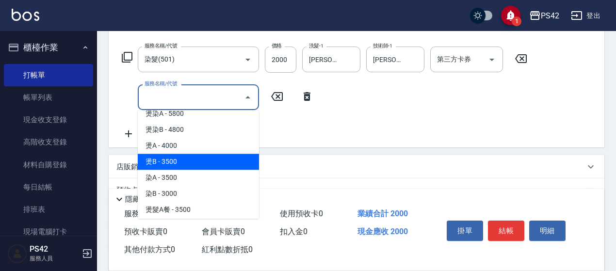
scroll to position [776, 0]
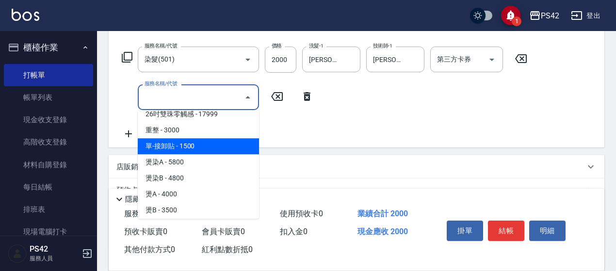
click at [222, 152] on span "單-接卸貼 - 1500" at bounding box center [198, 146] width 121 height 16
type input "單-接卸貼(715)"
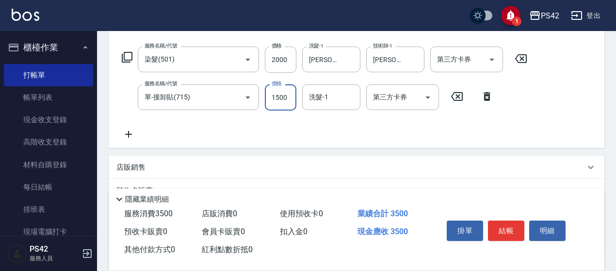
click at [281, 102] on input "1500" at bounding box center [281, 97] width 32 height 26
type input "1800"
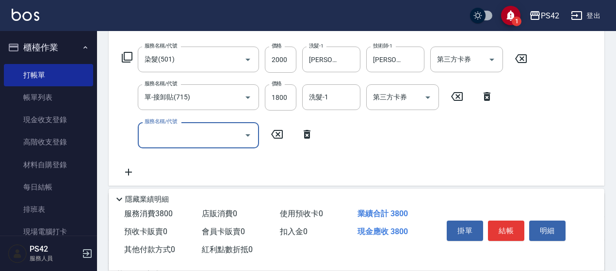
click at [175, 137] on input "服務名稱/代號" at bounding box center [191, 135] width 98 height 17
type input "300護(401)"
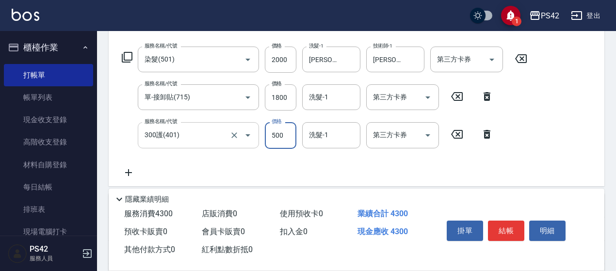
type input "500"
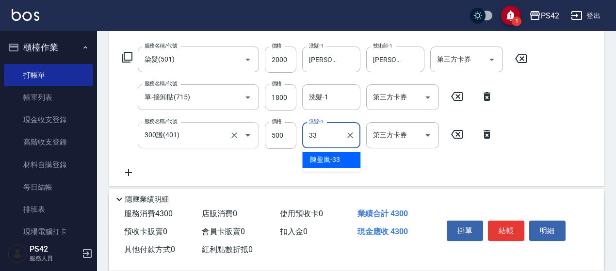
type input "[PERSON_NAME]-33"
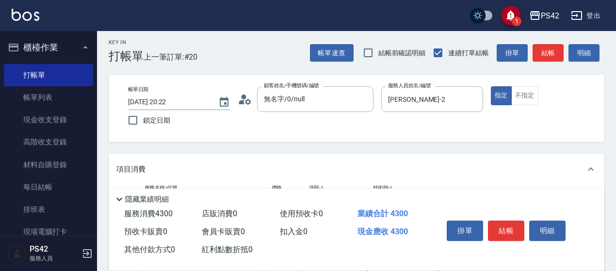
scroll to position [0, 0]
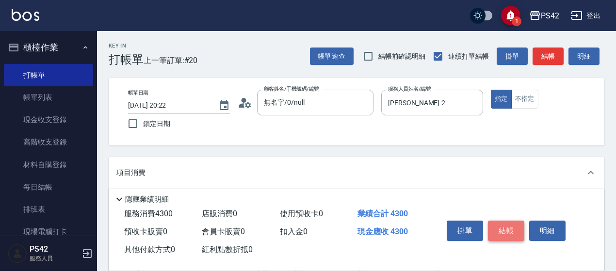
click at [514, 221] on button "結帳" at bounding box center [506, 231] width 36 height 20
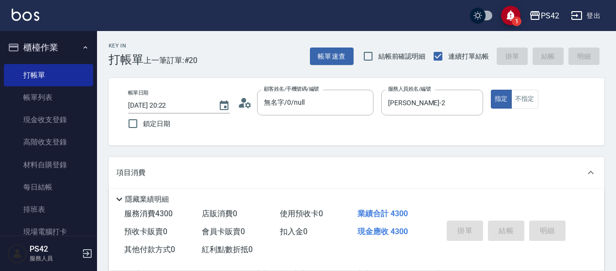
type input "[DATE] 20:23"
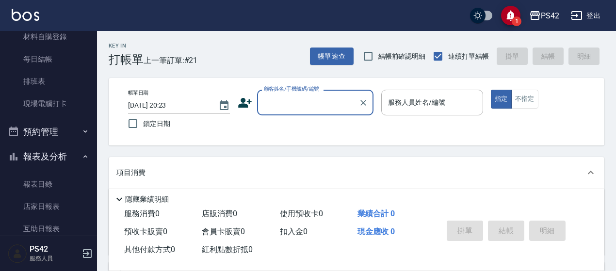
scroll to position [145, 0]
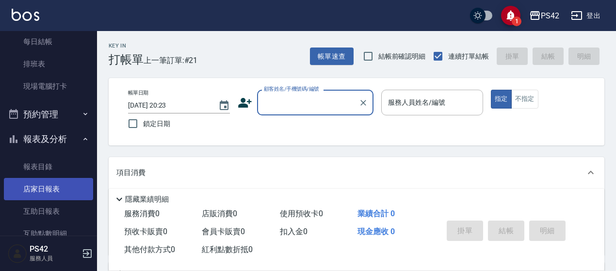
click at [40, 186] on link "店家日報表" at bounding box center [48, 189] width 89 height 22
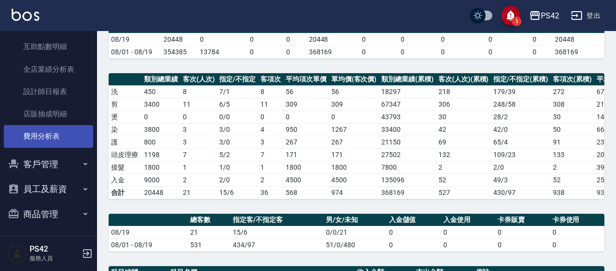
scroll to position [335, 0]
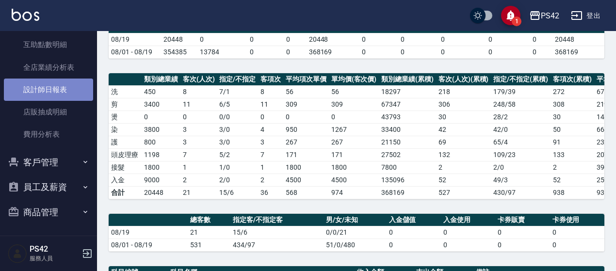
click at [63, 95] on link "設計師日報表" at bounding box center [48, 90] width 89 height 22
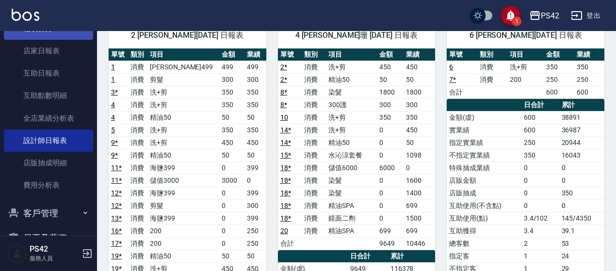
scroll to position [189, 0]
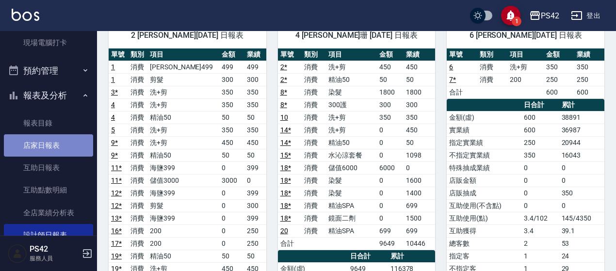
click at [54, 151] on link "店家日報表" at bounding box center [48, 145] width 89 height 22
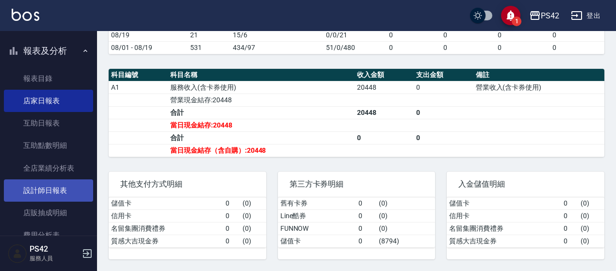
scroll to position [286, 0]
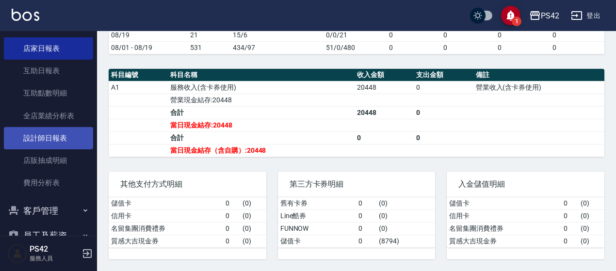
click at [72, 135] on link "設計師日報表" at bounding box center [48, 138] width 89 height 22
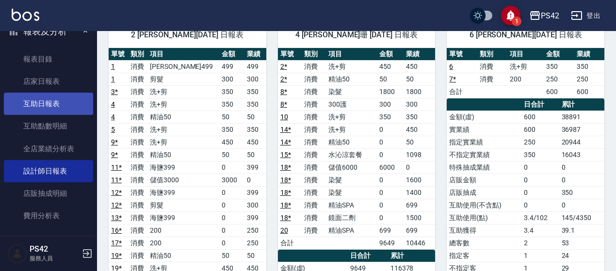
scroll to position [238, 0]
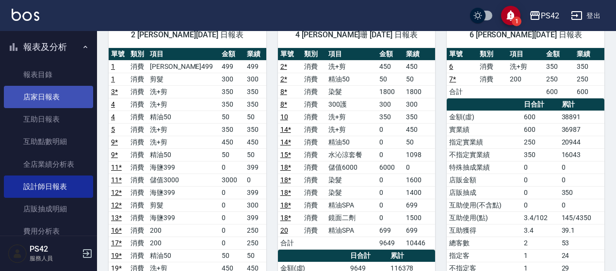
click at [68, 99] on link "店家日報表" at bounding box center [48, 97] width 89 height 22
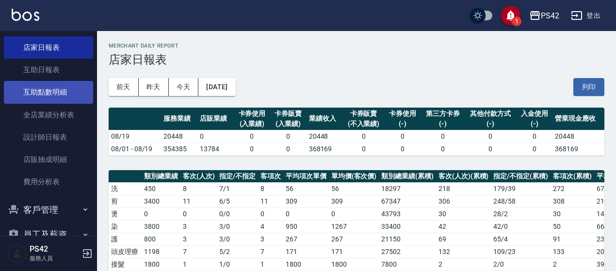
scroll to position [335, 0]
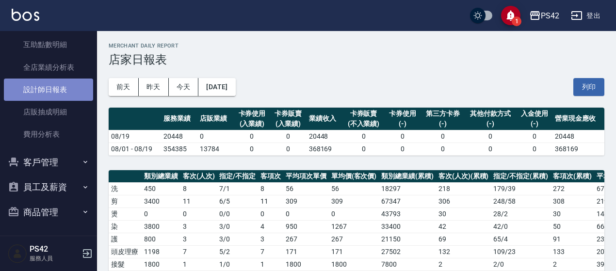
click at [57, 88] on link "設計師日報表" at bounding box center [48, 90] width 89 height 22
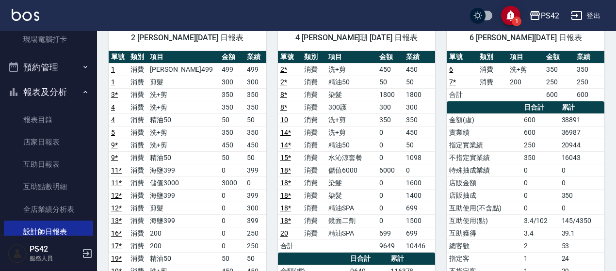
scroll to position [189, 0]
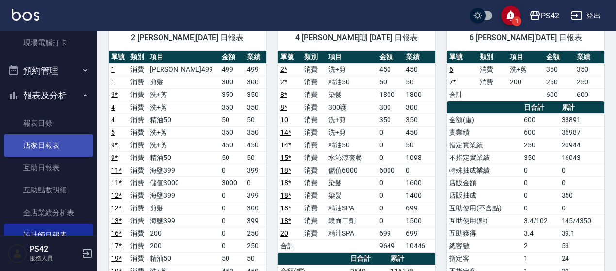
click at [51, 144] on link "店家日報表" at bounding box center [48, 145] width 89 height 22
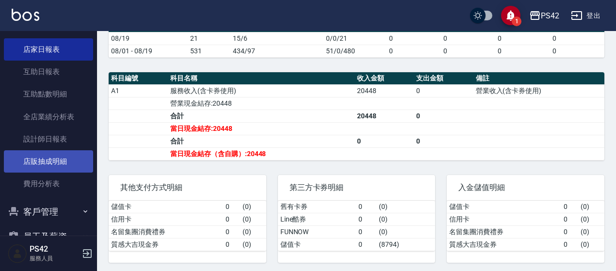
scroll to position [286, 0]
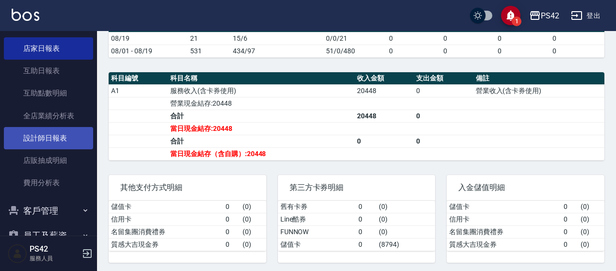
click at [64, 133] on link "設計師日報表" at bounding box center [48, 138] width 89 height 22
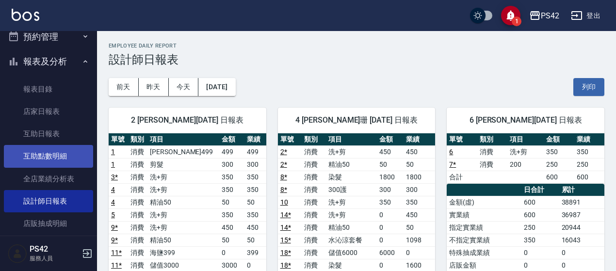
scroll to position [141, 0]
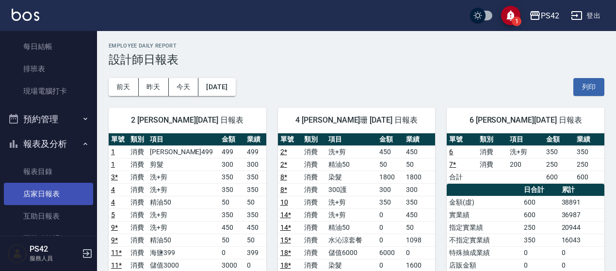
click at [52, 193] on link "店家日報表" at bounding box center [48, 194] width 89 height 22
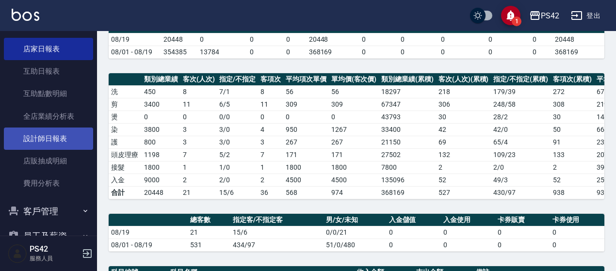
scroll to position [286, 0]
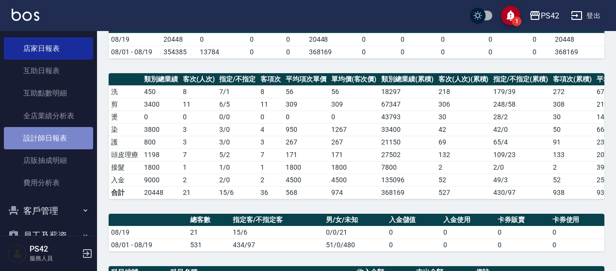
click at [49, 140] on link "設計師日報表" at bounding box center [48, 138] width 89 height 22
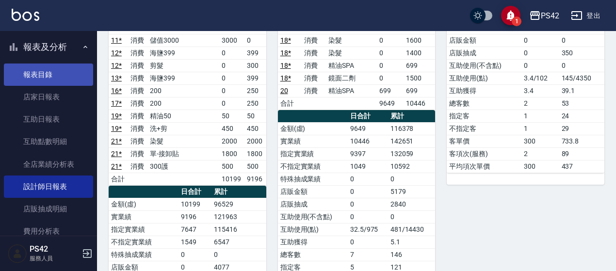
scroll to position [189, 0]
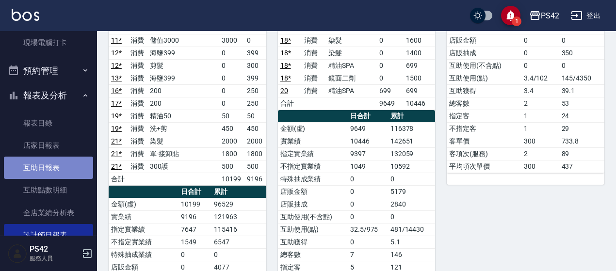
click at [55, 173] on link "互助日報表" at bounding box center [48, 168] width 89 height 22
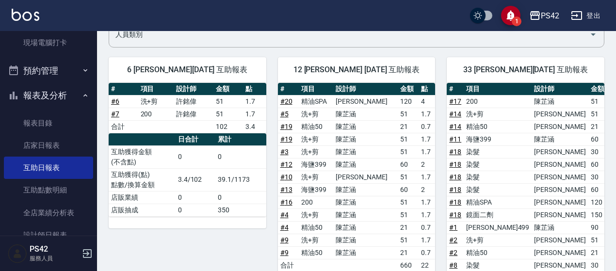
scroll to position [82, 0]
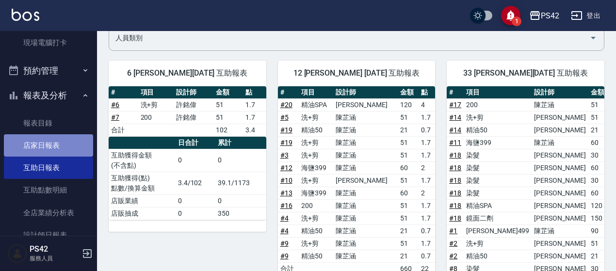
click at [56, 137] on link "店家日報表" at bounding box center [48, 145] width 89 height 22
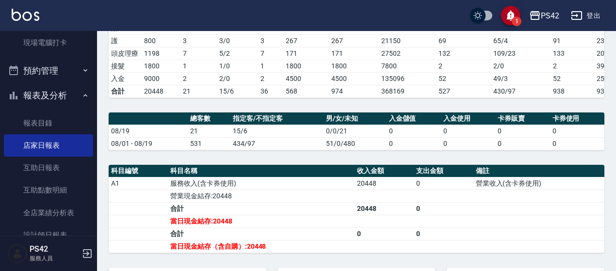
scroll to position [242, 0]
